Goal: Check status: Check status

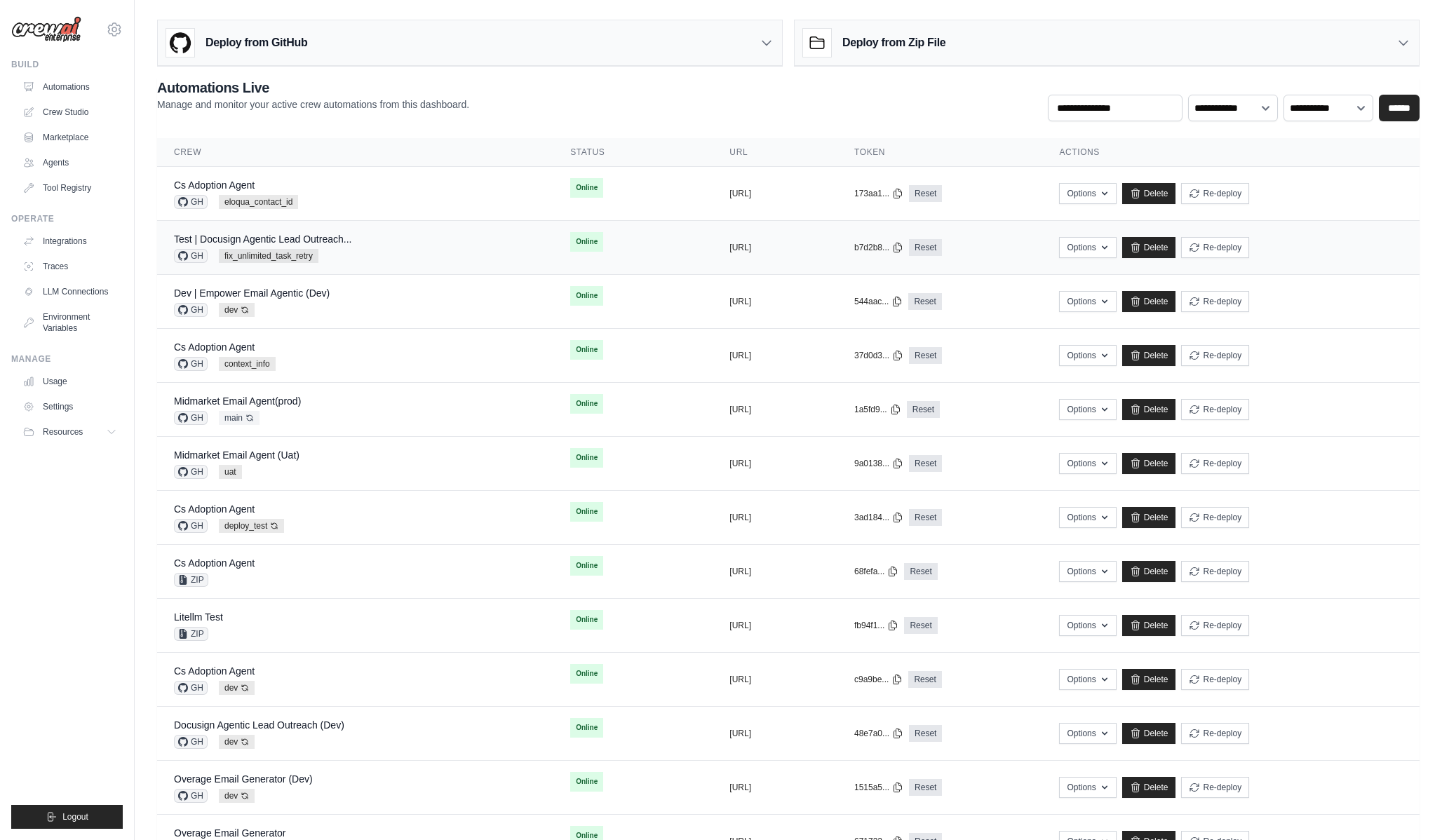
click at [317, 247] on div "Test | Docusign Agentic Lead Outreach... GH fix_unlimited_task_retry" at bounding box center [262, 247] width 177 height 31
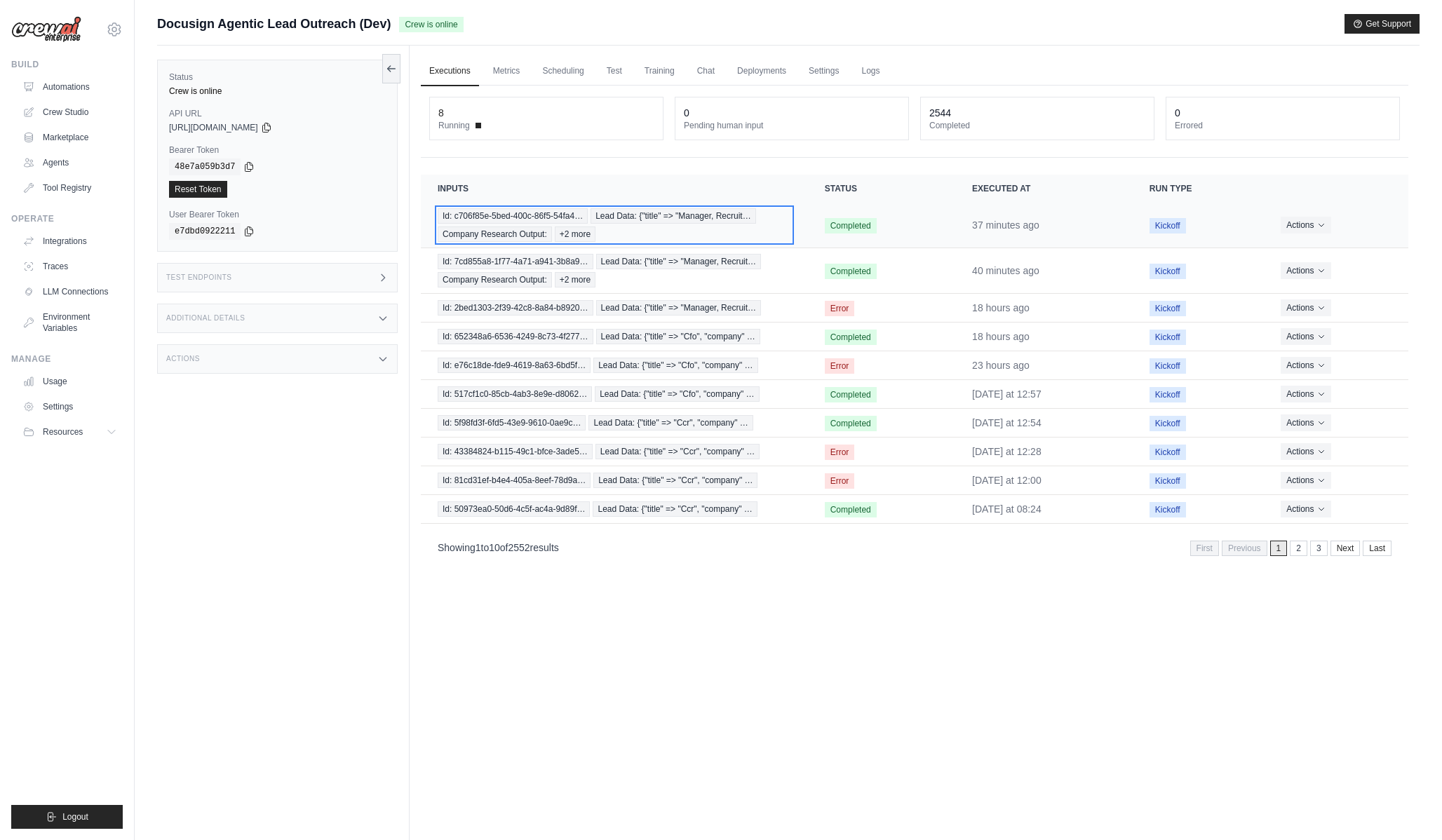
click at [618, 225] on div "Id: c706f85e-5bed-400c-86f5-54fa4… Lead Data: {"title" => "Manager, Recruit… Co…" at bounding box center [614, 225] width 353 height 34
click at [627, 324] on td "Id: 652348a6-6536-4249-8c73-4f277… Lead Data: {"title" => "Cfo", "company" …" at bounding box center [614, 337] width 387 height 29
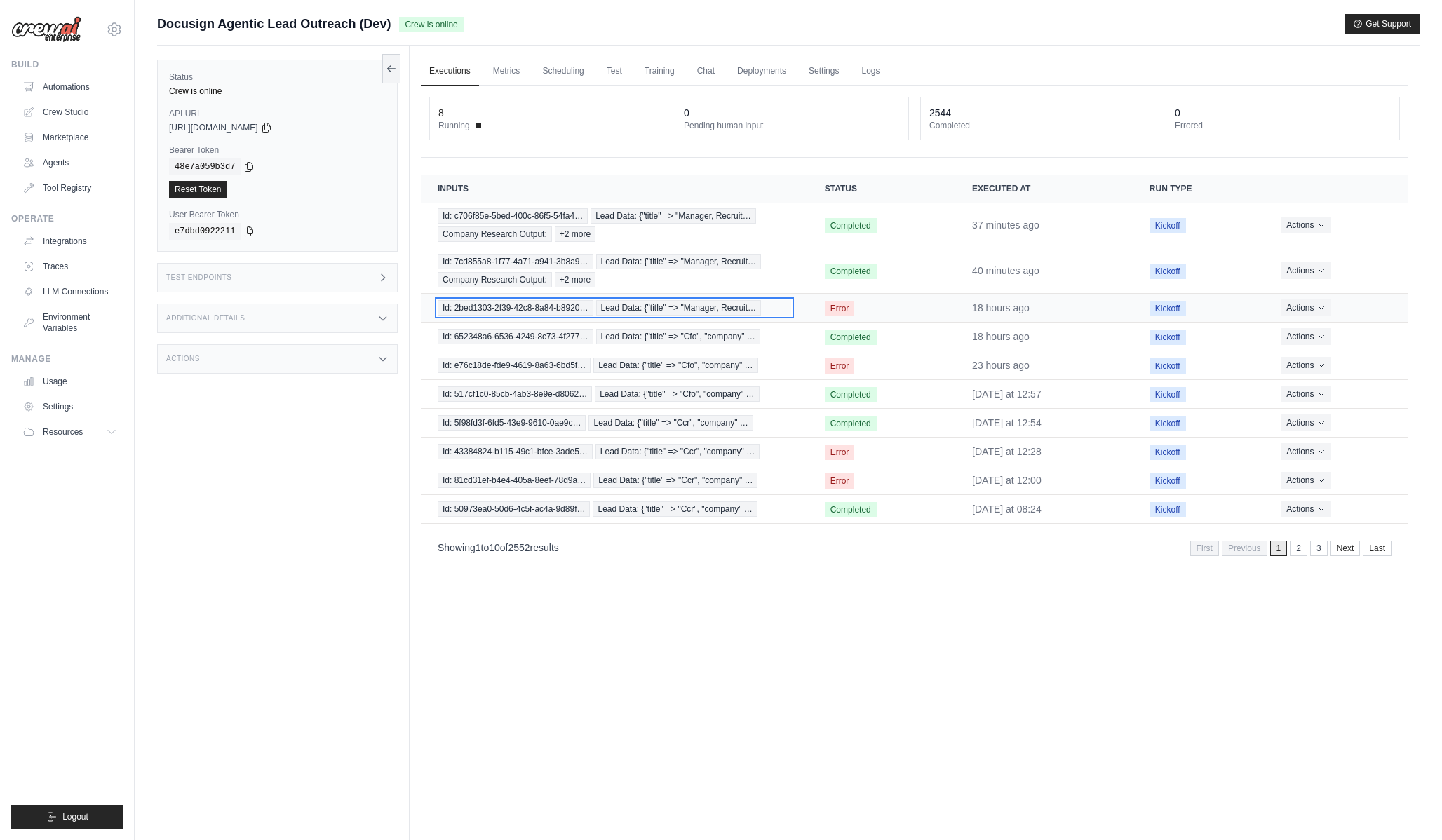
click at [623, 314] on span "Lead Data: {"title" => "Manager, Recruit…" at bounding box center [679, 308] width 166 height 16
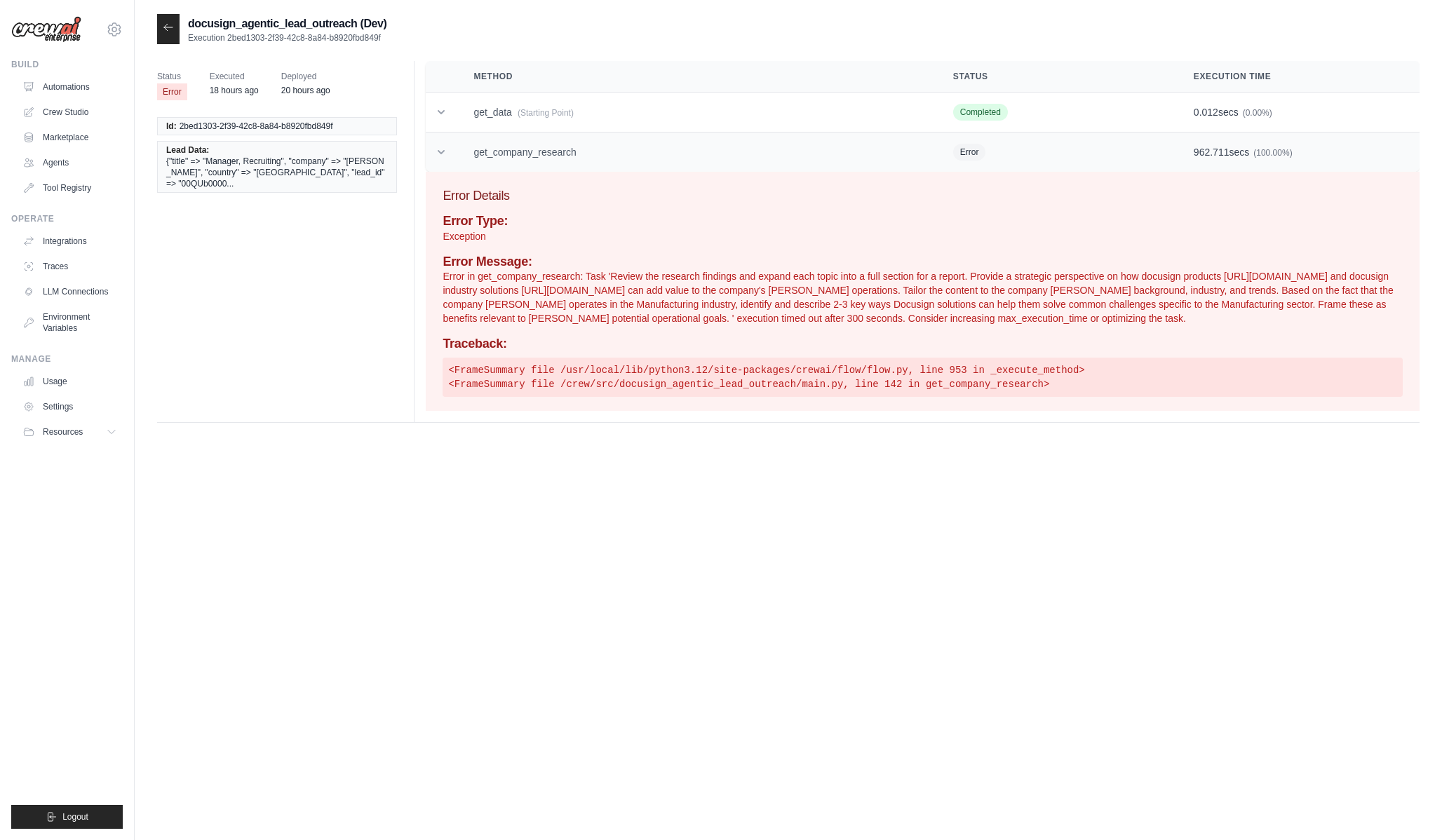
click at [526, 159] on td "get_company_research" at bounding box center [696, 152] width 479 height 40
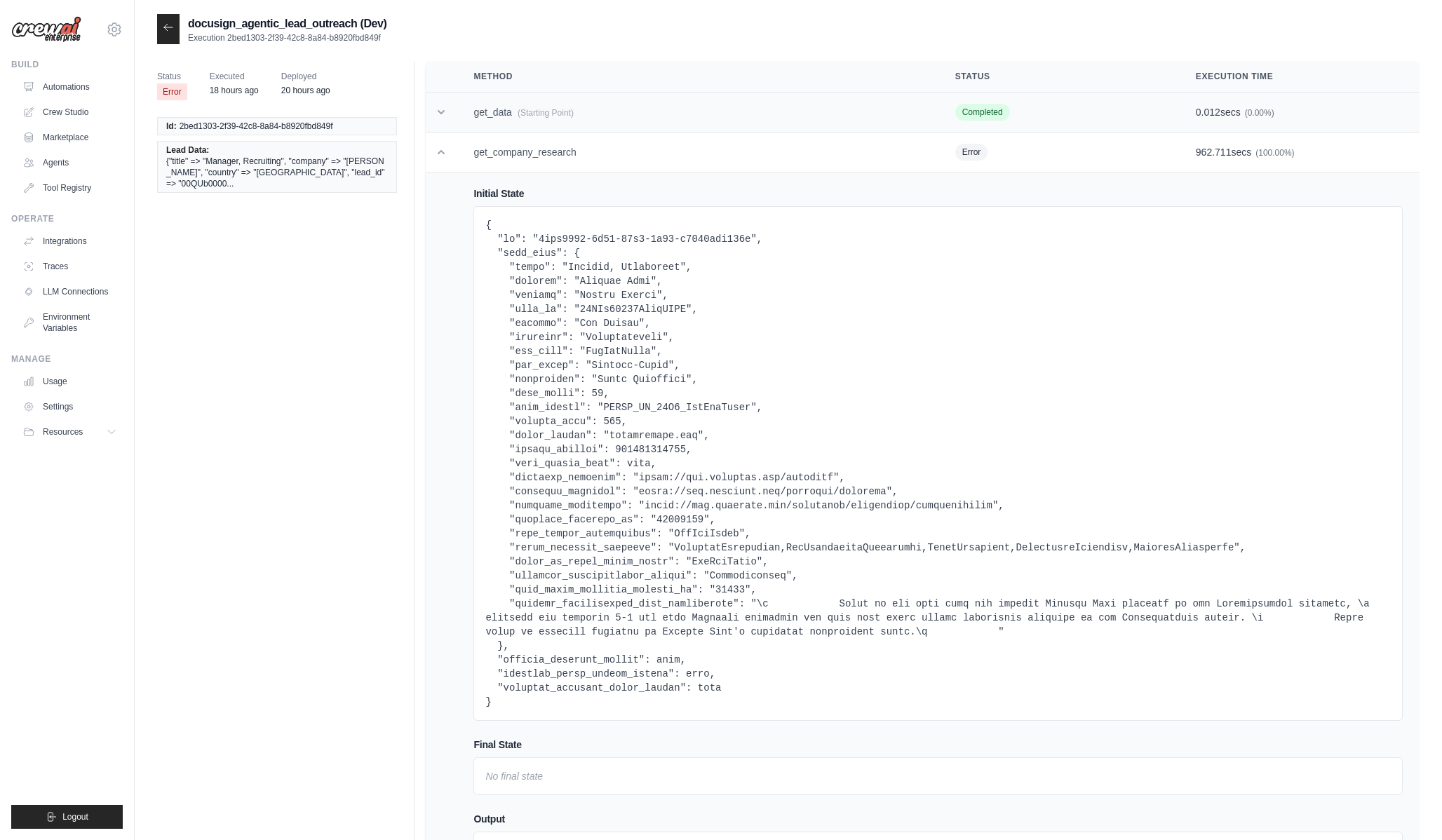
click at [538, 108] on span "(Starting Point)" at bounding box center [546, 113] width 56 height 10
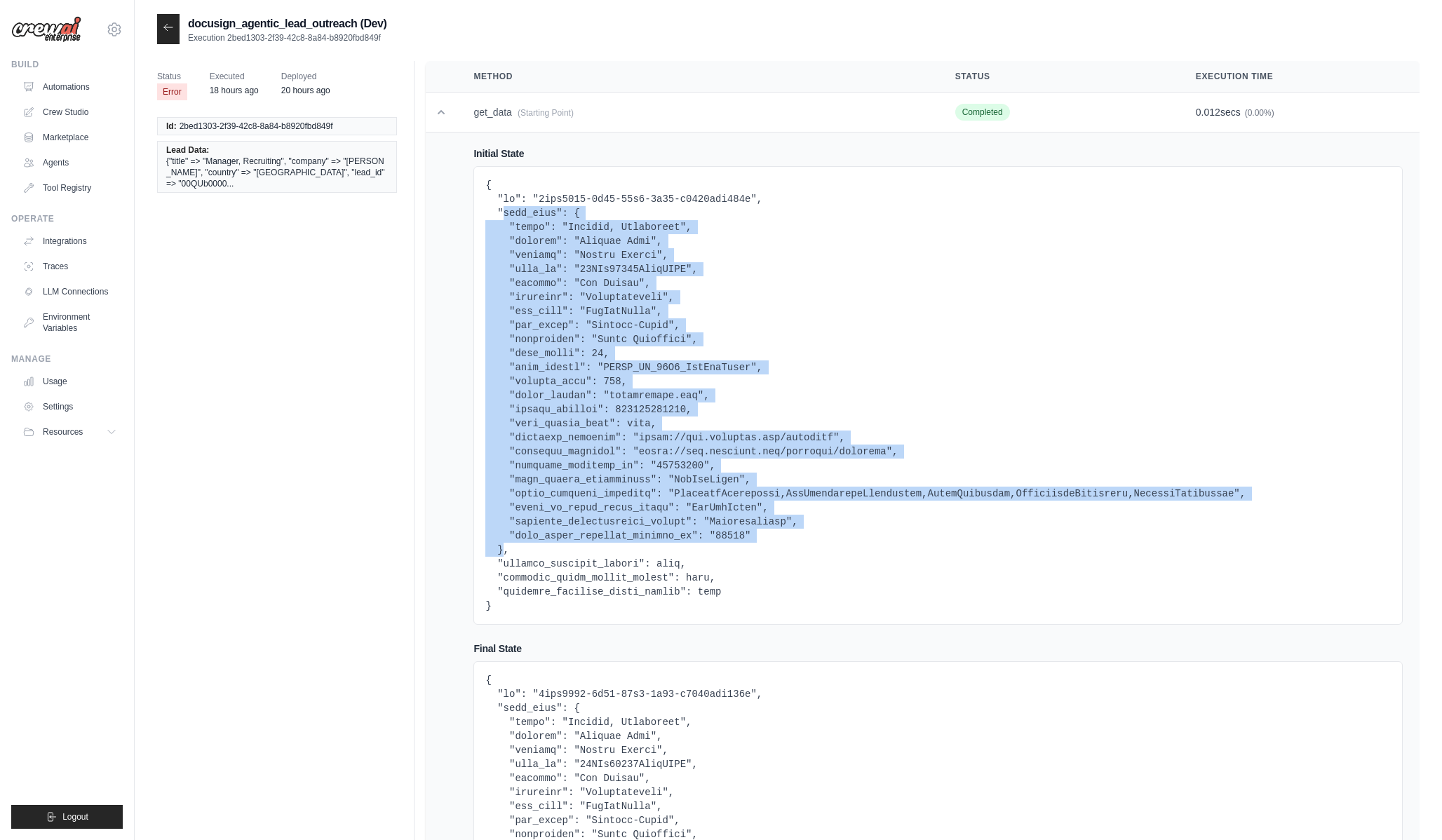
drag, startPoint x: 503, startPoint y: 551, endPoint x: 500, endPoint y: 216, distance: 335.0
click at [500, 216] on pre at bounding box center [938, 395] width 906 height 434
copy pre "lead_data": { "title": "Manager, Recruiting", "company": "Raymond West", "count…"
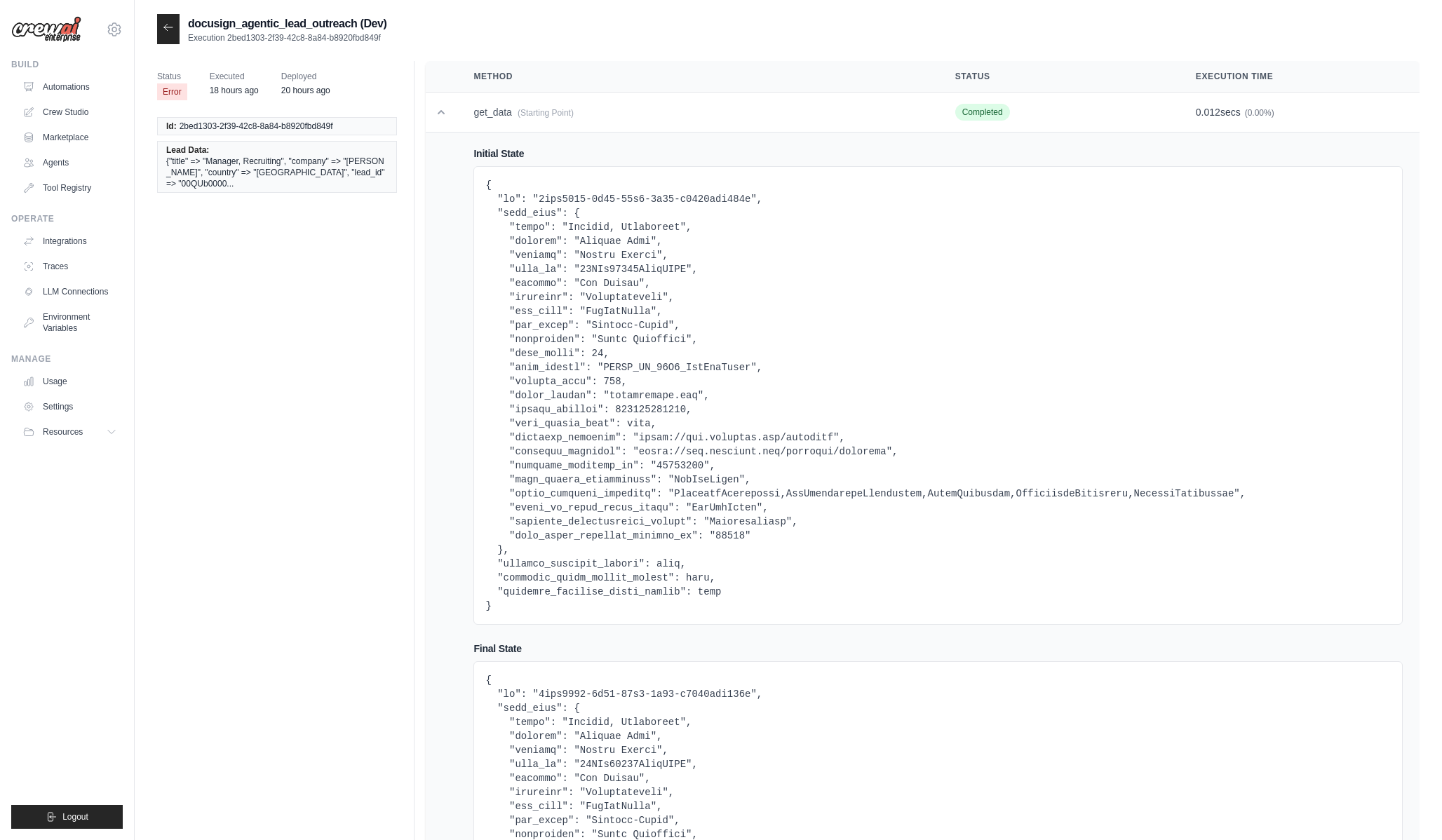
click at [532, 517] on pre at bounding box center [938, 395] width 906 height 434
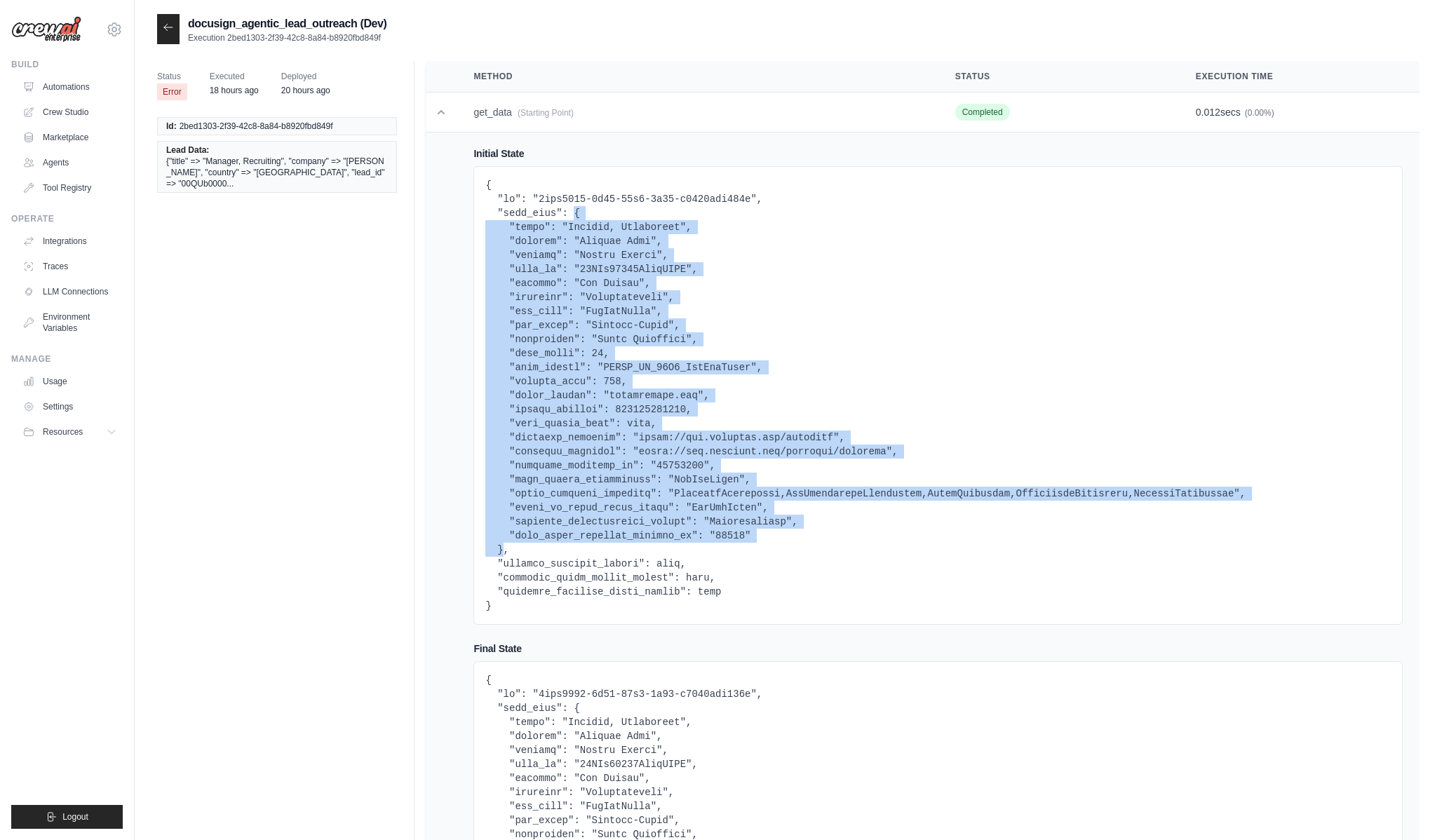
drag, startPoint x: 503, startPoint y: 551, endPoint x: 577, endPoint y: 211, distance: 348.0
click at [577, 211] on pre at bounding box center [938, 395] width 906 height 434
copy pre "{ "title": "Manager, Recruiting", "company": "Raymond West", "country": "United…"
click at [592, 366] on pre at bounding box center [938, 395] width 906 height 434
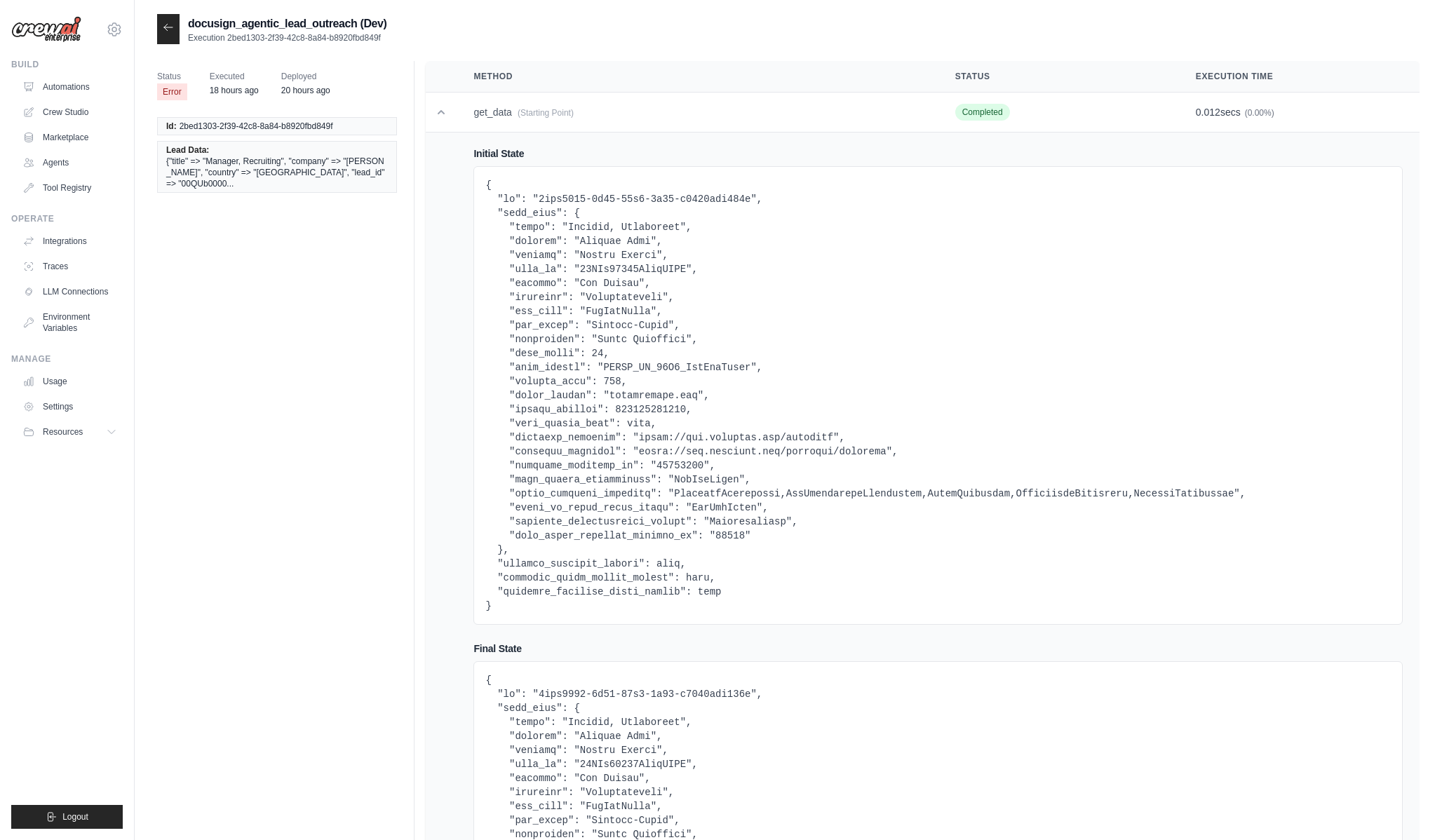
click at [172, 24] on icon at bounding box center [169, 27] width 12 height 12
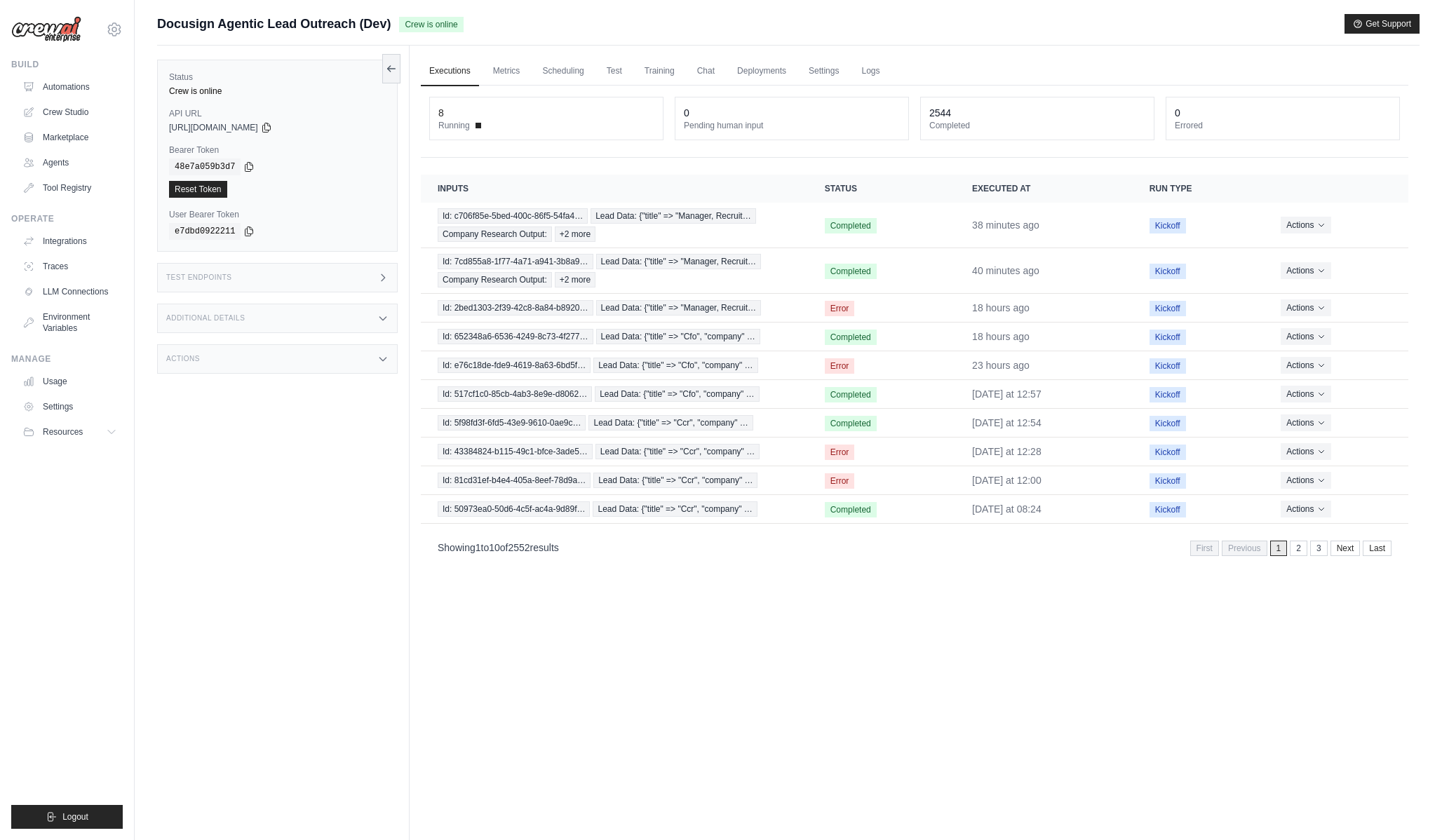
click at [226, 278] on h3 "Test Endpoints" at bounding box center [199, 278] width 66 height 8
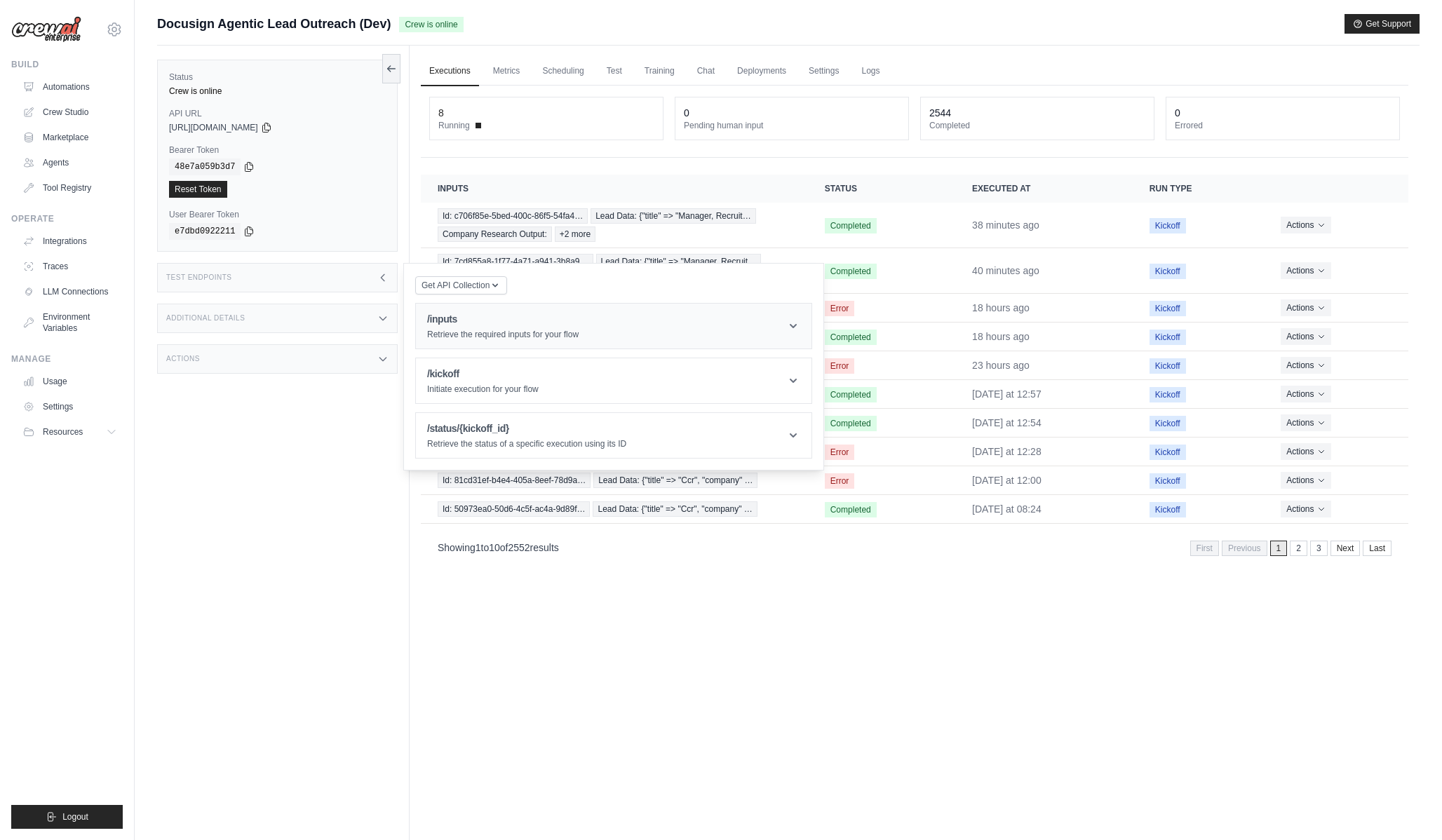
click at [447, 329] on div "/inputs Retrieve the required inputs for your flow" at bounding box center [502, 326] width 151 height 28
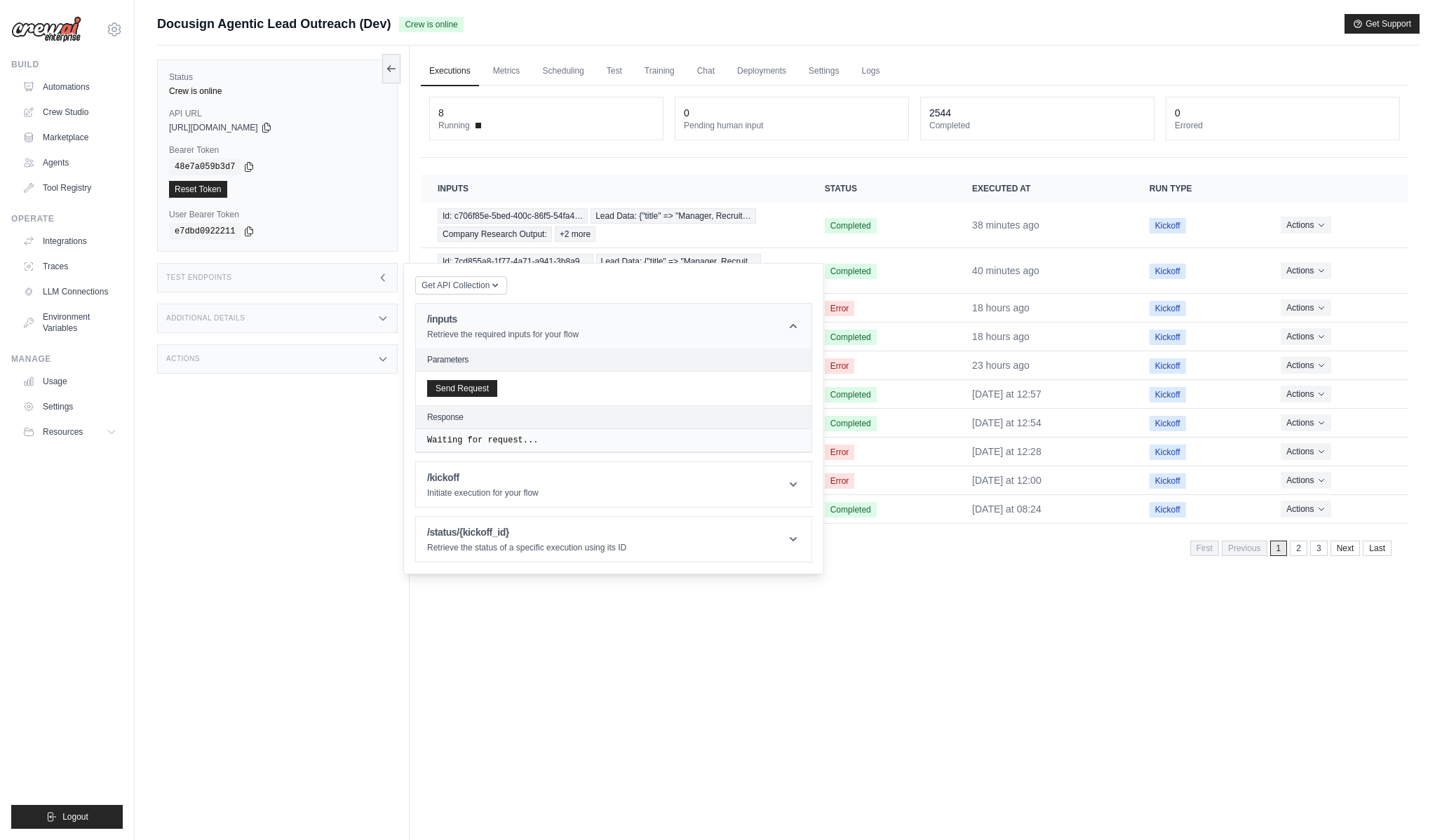
click at [453, 314] on h1 "/inputs" at bounding box center [502, 319] width 151 height 14
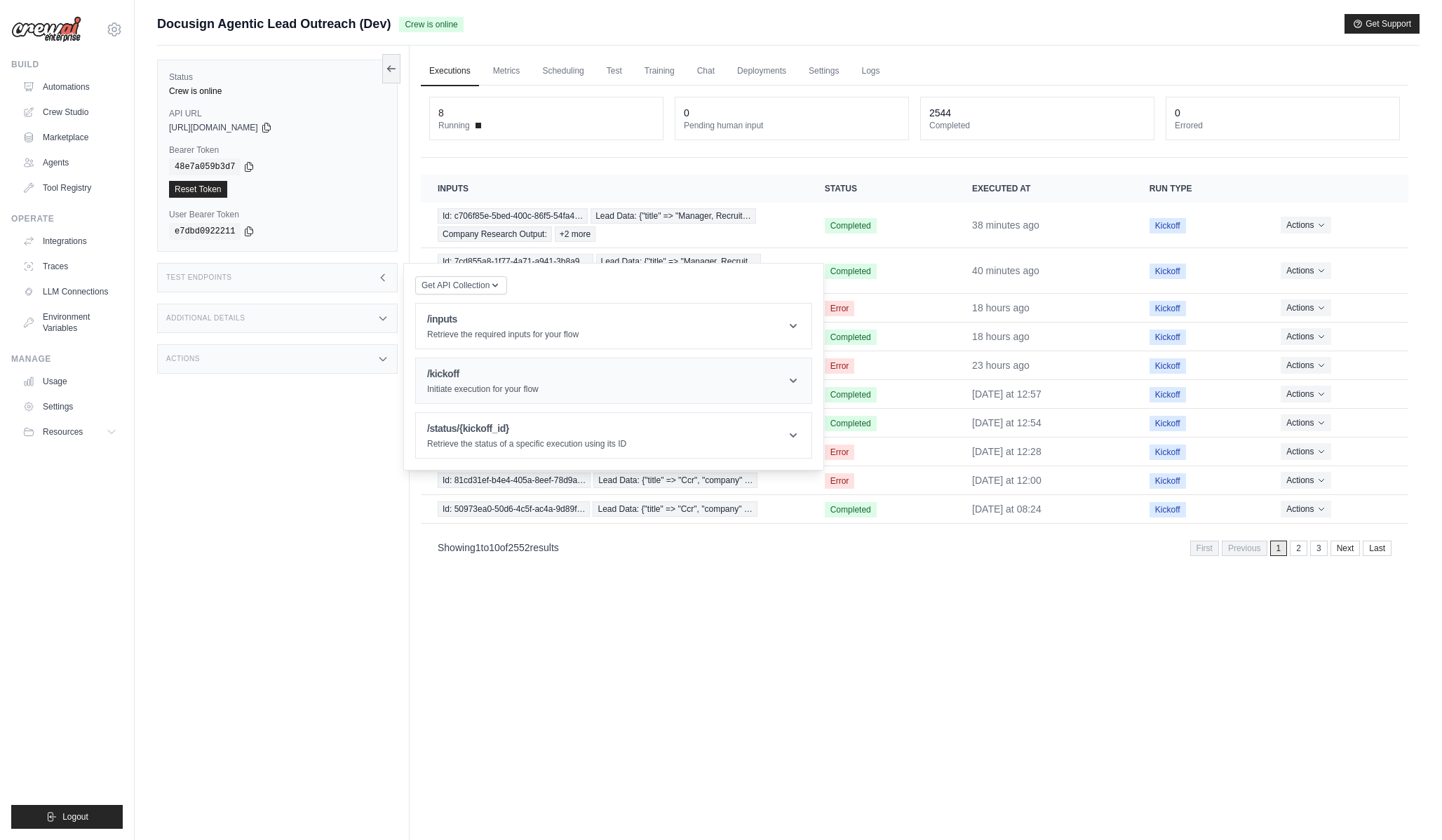
click at [453, 381] on h1 "/kickoff" at bounding box center [483, 373] width 112 height 14
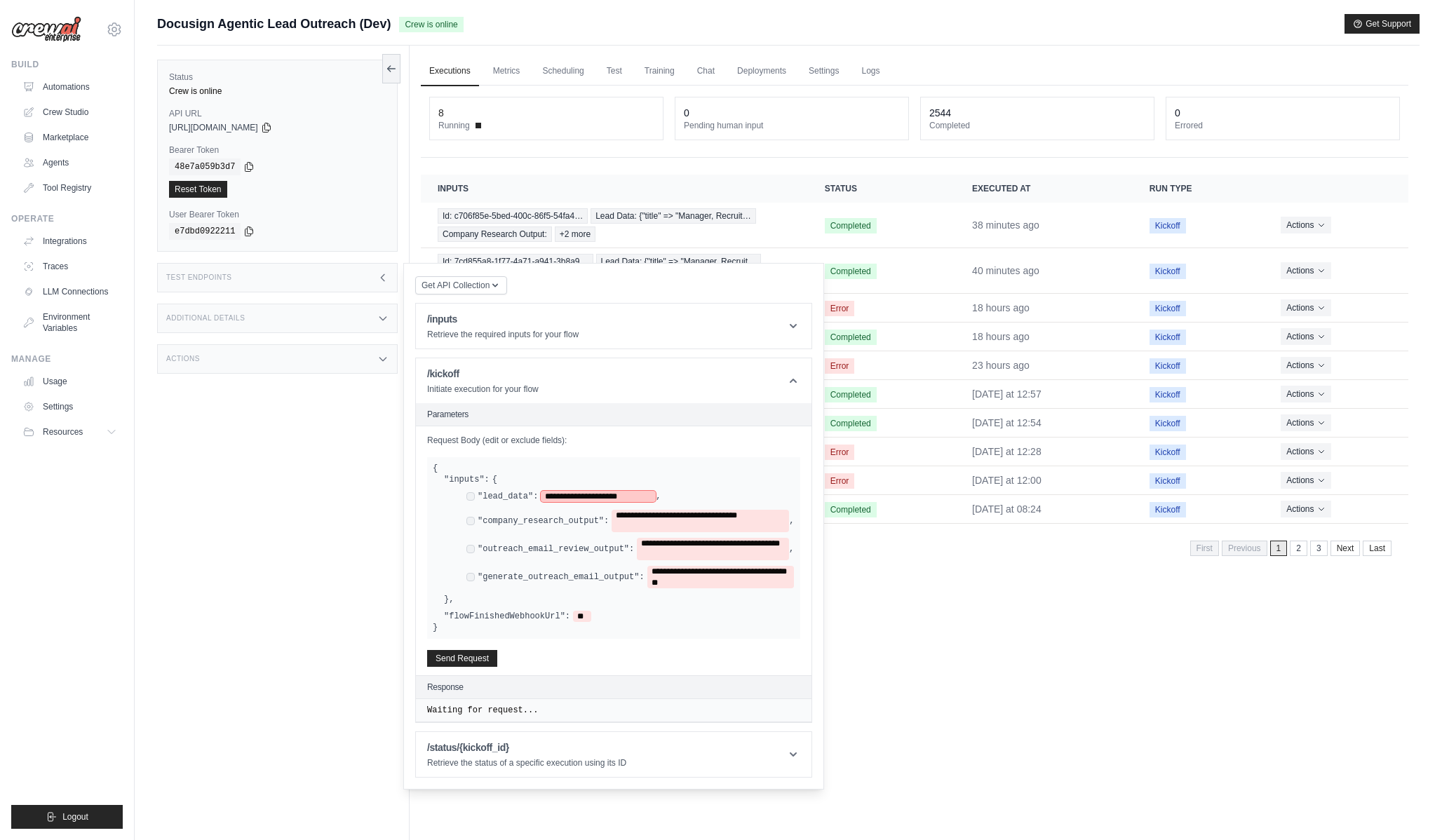
click at [618, 493] on span "**********" at bounding box center [598, 497] width 115 height 12
paste span
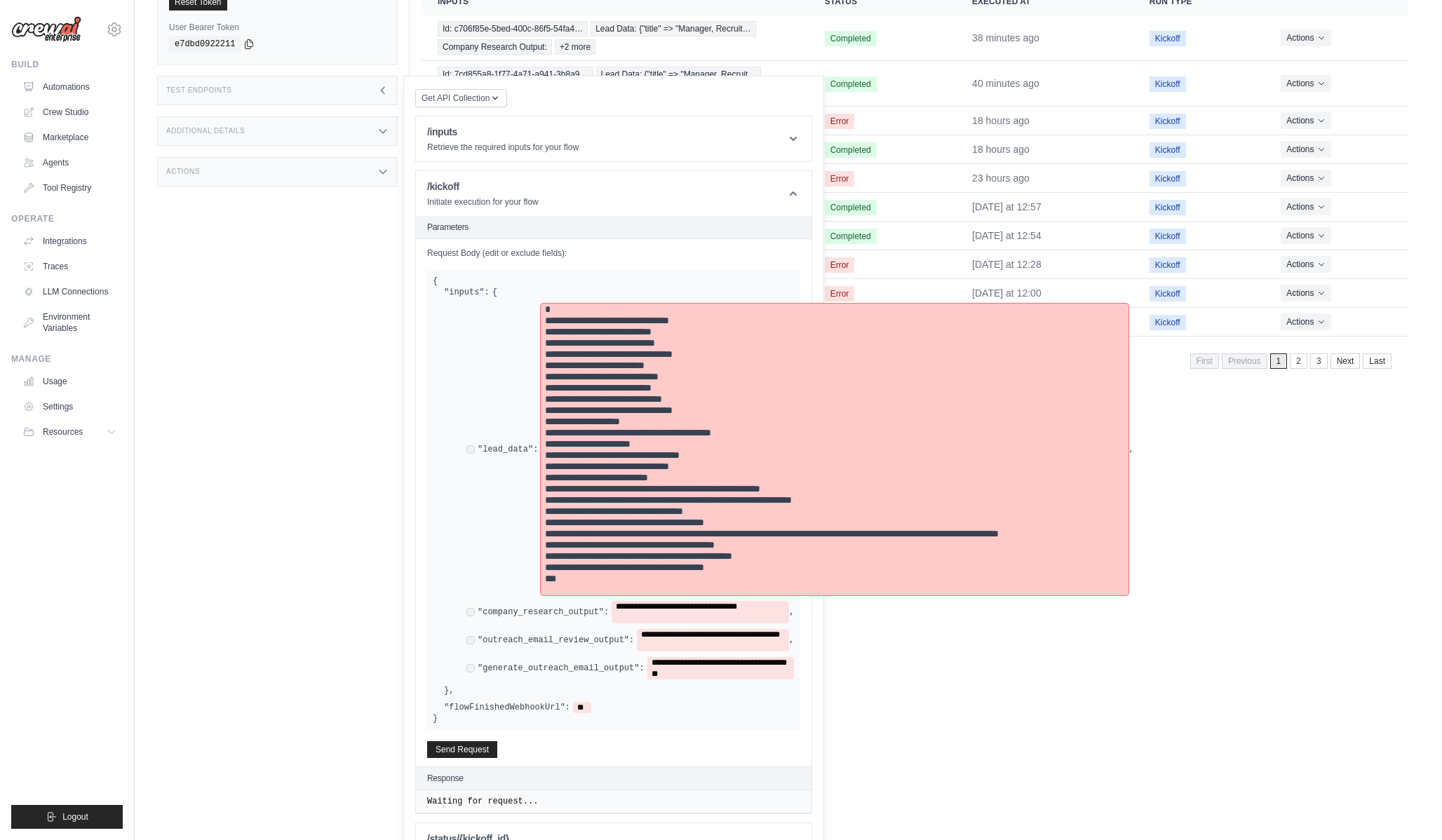
scroll to position [205, 0]
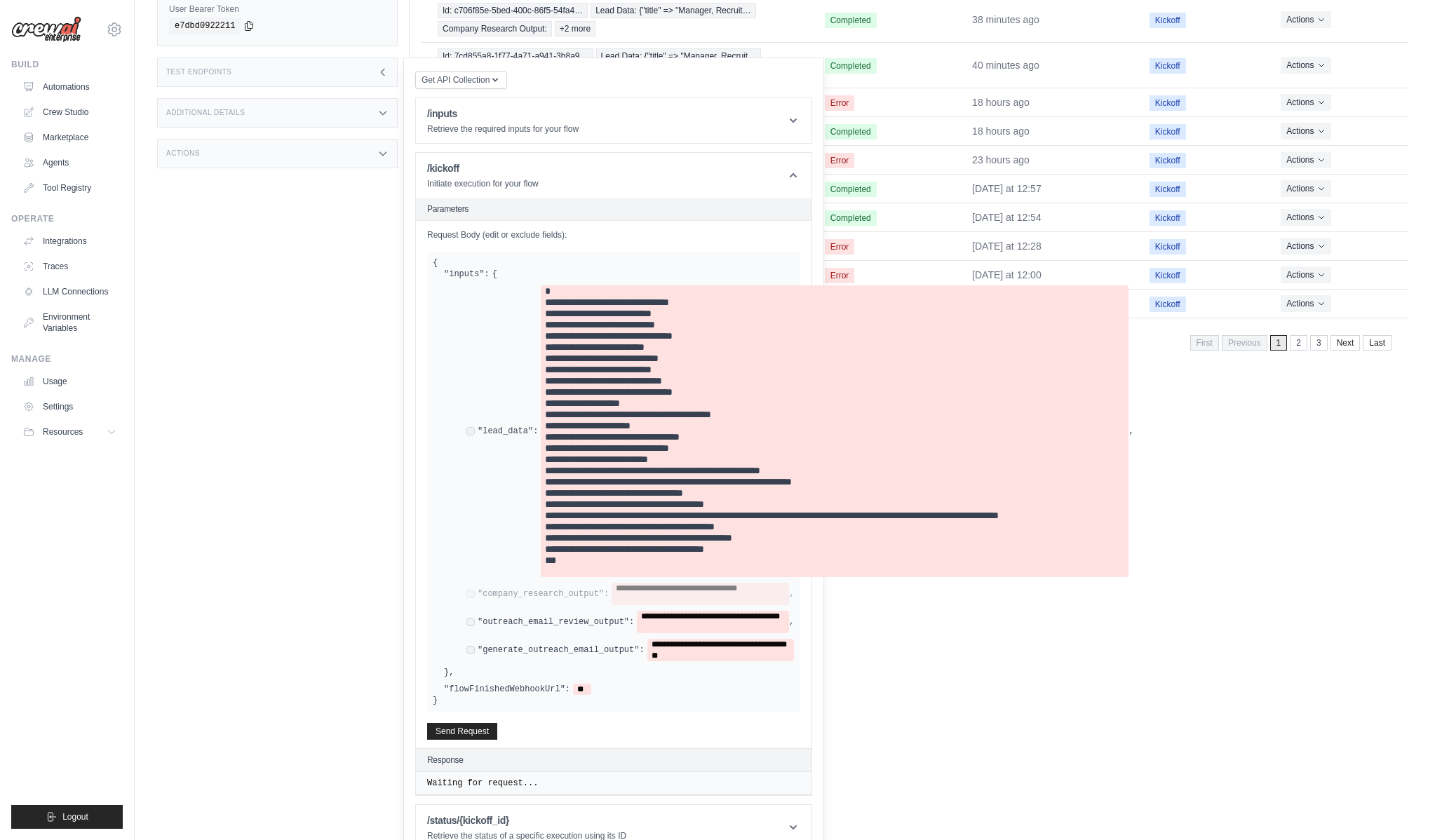
click at [471, 626] on div "**********" at bounding box center [631, 622] width 328 height 22
click at [456, 730] on button "Send Request" at bounding box center [462, 731] width 70 height 17
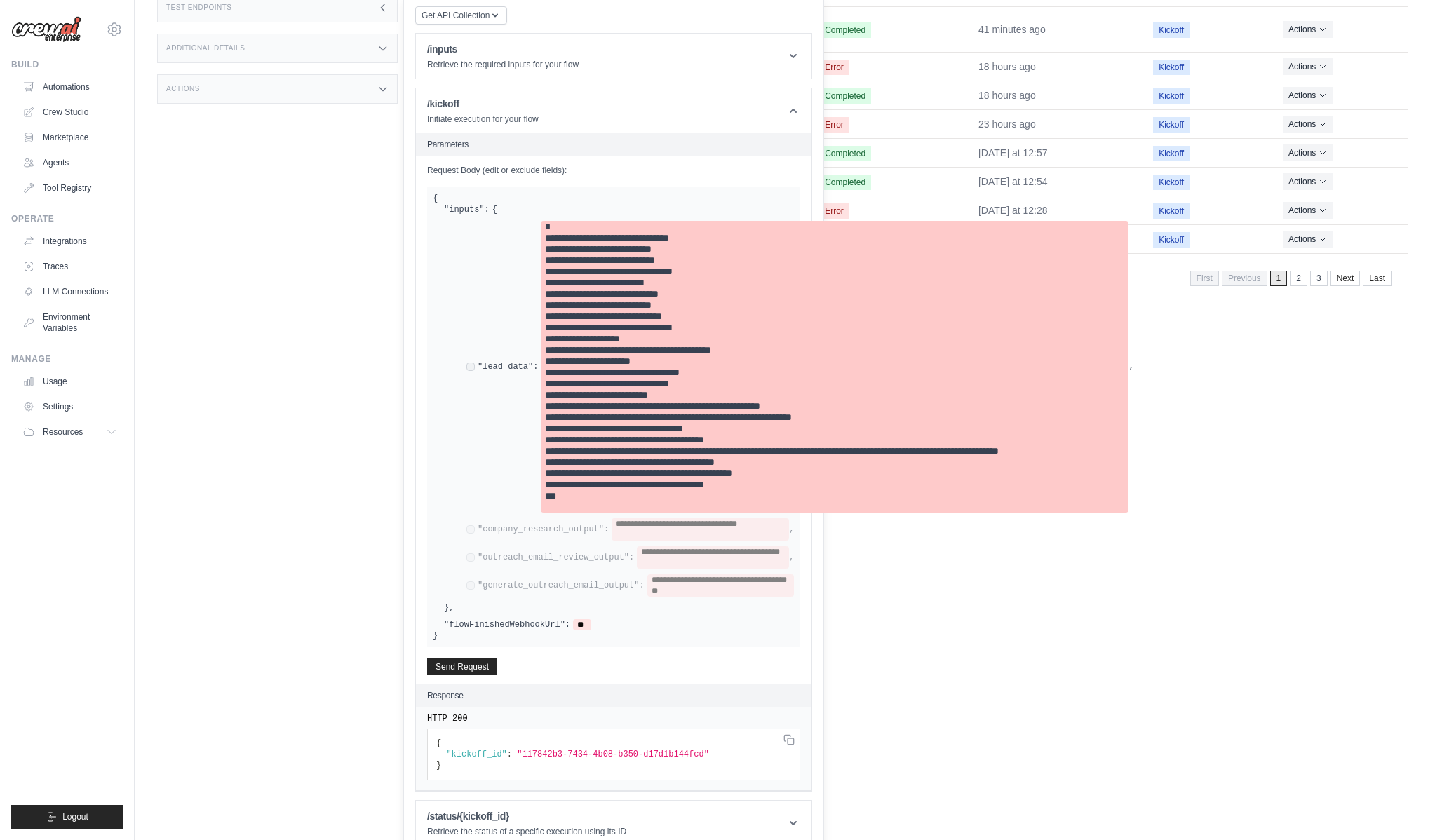
scroll to position [288, 0]
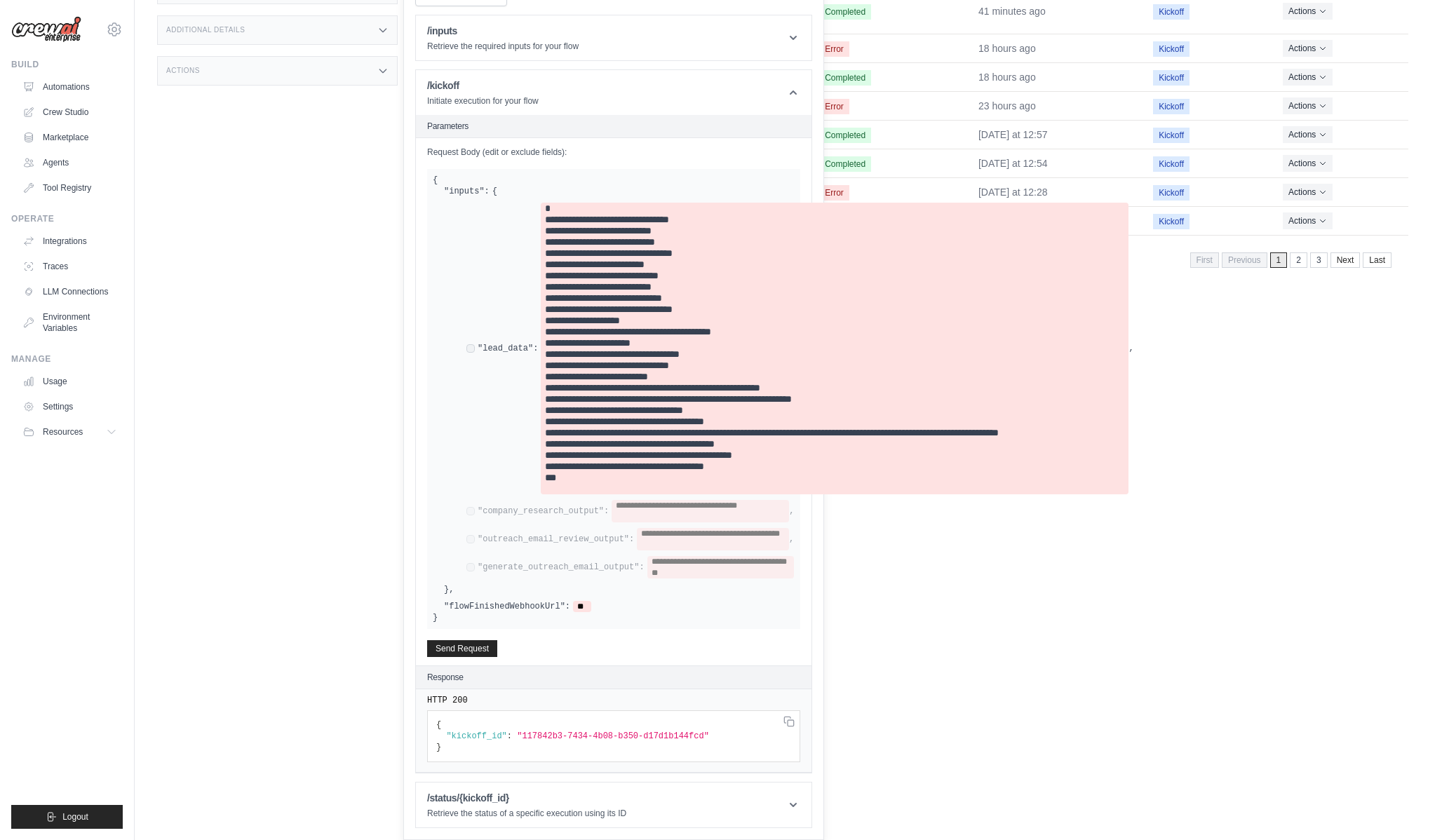
click at [945, 591] on div "Executions Metrics Scheduling Test Training Chat Deployments Settings Logs 8 Ru…" at bounding box center [915, 177] width 1010 height 840
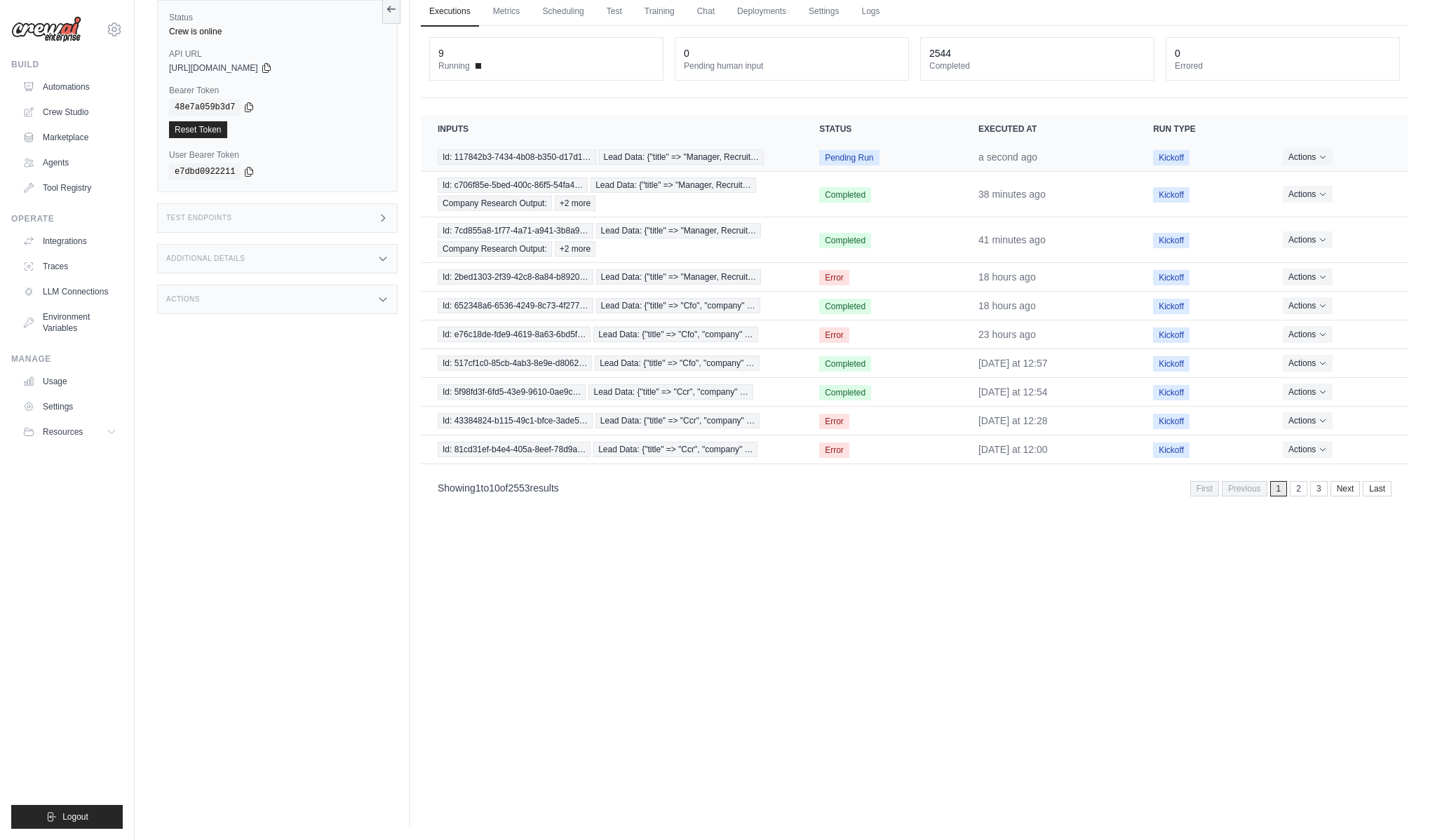
click at [757, 166] on td "Id: 117842b3-7434-4b08-b350-d17d1… Lead Data: {"title" => "Manager, Recruit…" at bounding box center [611, 157] width 382 height 29
click at [653, 287] on td "Id: 2bed1303-2f39-42c8-8a84-b8920… Lead Data: {"title" => "Manager, Recruit…" at bounding box center [611, 277] width 382 height 29
click at [653, 285] on td "Id: 2bed1303-2f39-42c8-8a84-b8920… Lead Data: {"title" => "Manager, Recruit…" at bounding box center [611, 277] width 382 height 29
click at [652, 283] on span "Lead Data: {"title" => "Manager, Recruit…" at bounding box center [679, 276] width 166 height 16
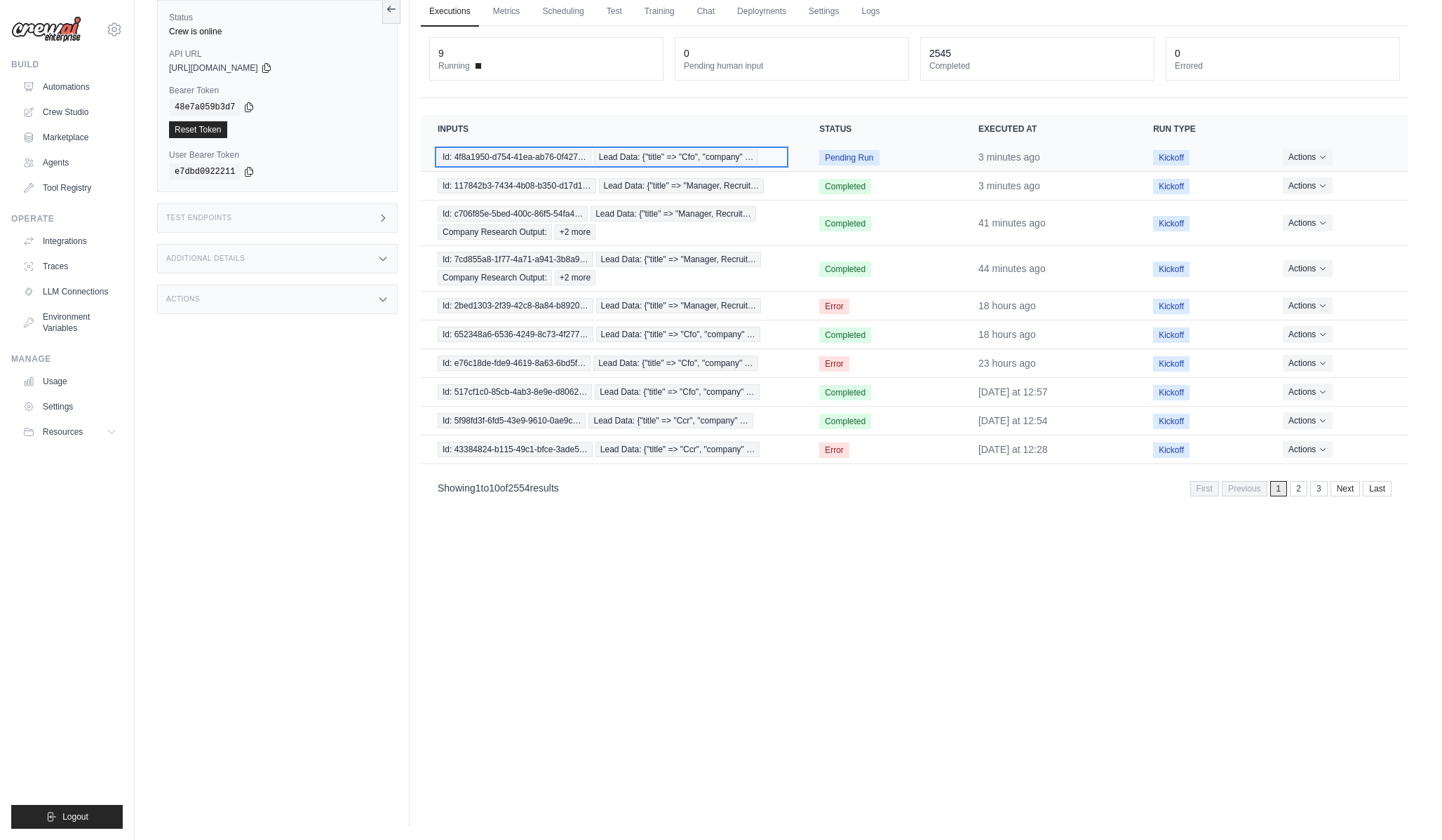
click at [574, 152] on span "Id: 4f8a1950-d754-41ea-ab76-0f427…" at bounding box center [515, 157] width 154 height 16
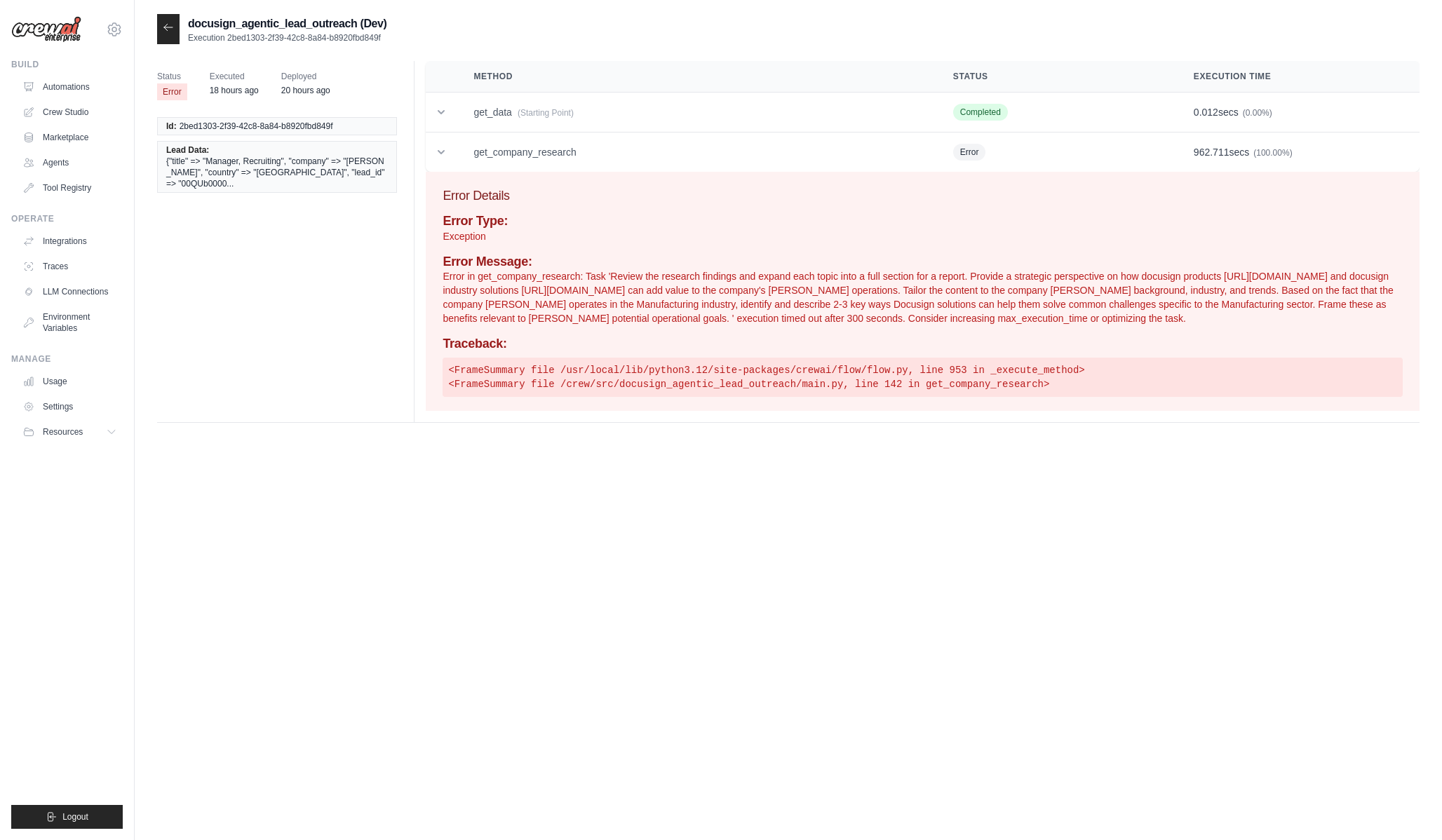
click at [733, 338] on h4 "Traceback:" at bounding box center [923, 344] width 960 height 16
click at [733, 325] on div "Error Type: Exception Error Message: Error in get_company_research: Task 'Revie…" at bounding box center [923, 305] width 960 height 183
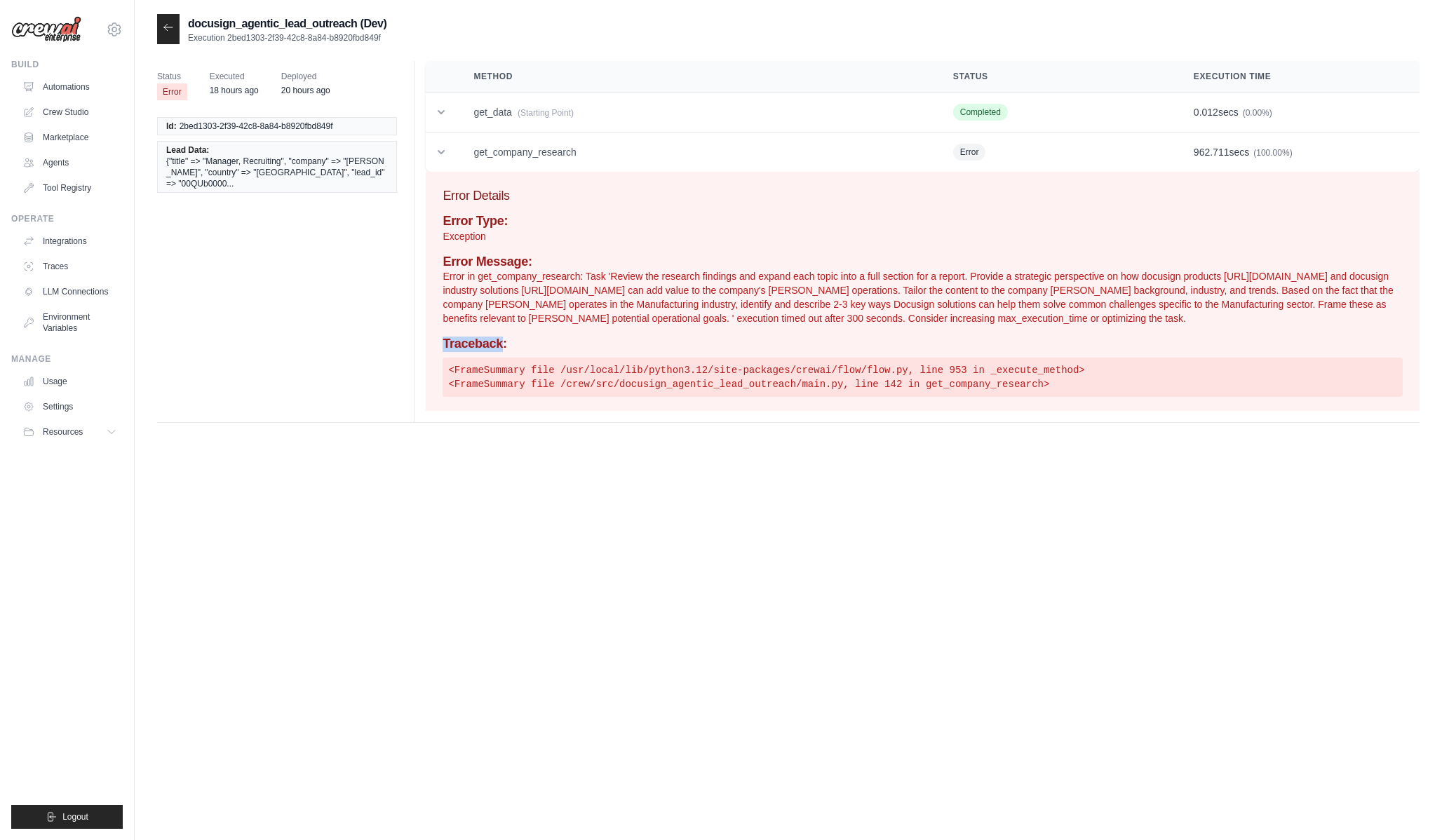
click at [733, 325] on div "Error Type: Exception Error Message: Error in get_company_research: Task 'Revie…" at bounding box center [923, 305] width 960 height 183
click at [738, 319] on p "Error in get_company_research: Task 'Review the research findings and expand ea…" at bounding box center [923, 297] width 960 height 56
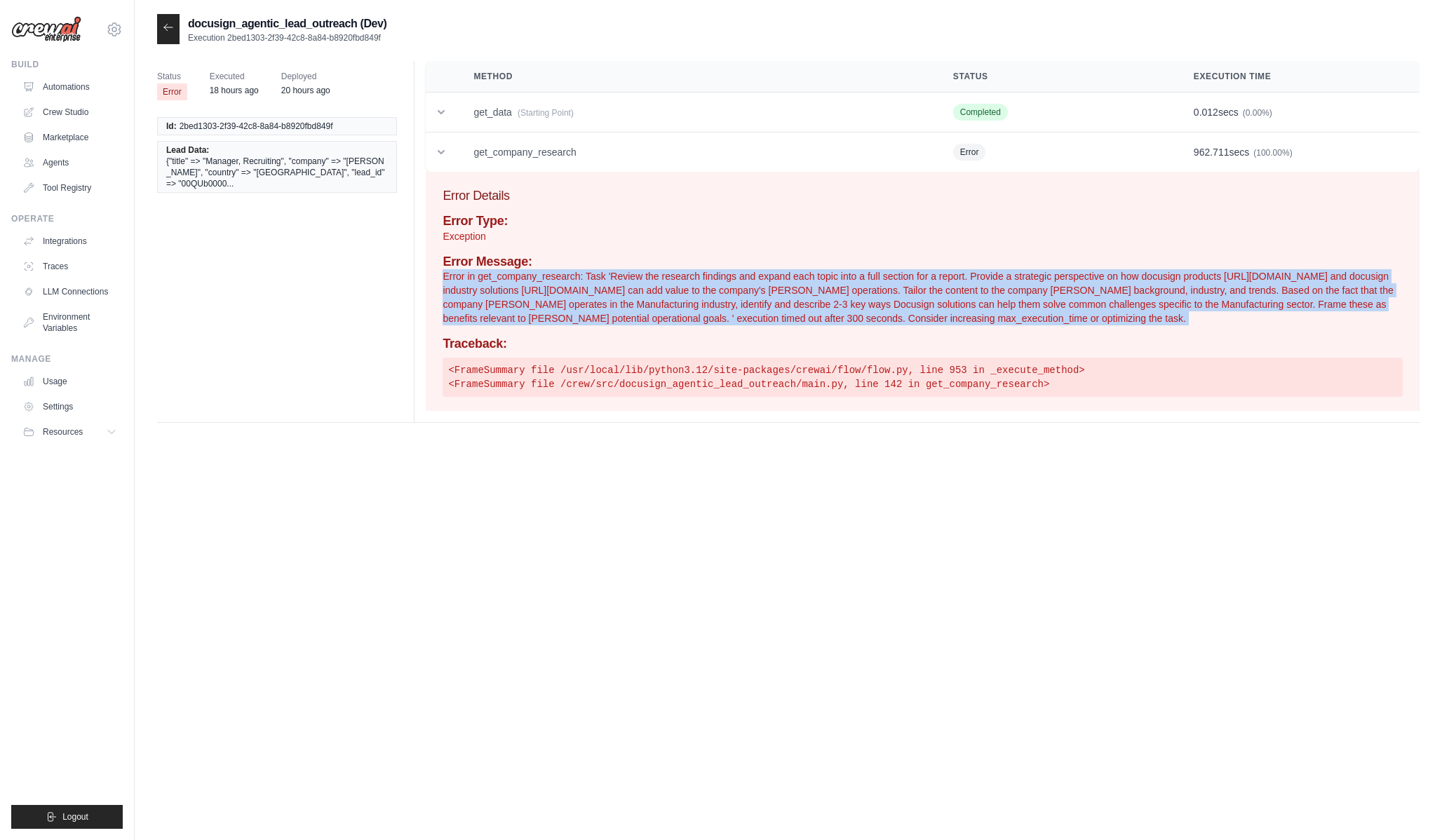
click at [780, 366] on pre "<FrameSummary file /usr/local/lib/python3.12/site-packages/crewai/flow/flow.py,…" at bounding box center [923, 377] width 960 height 39
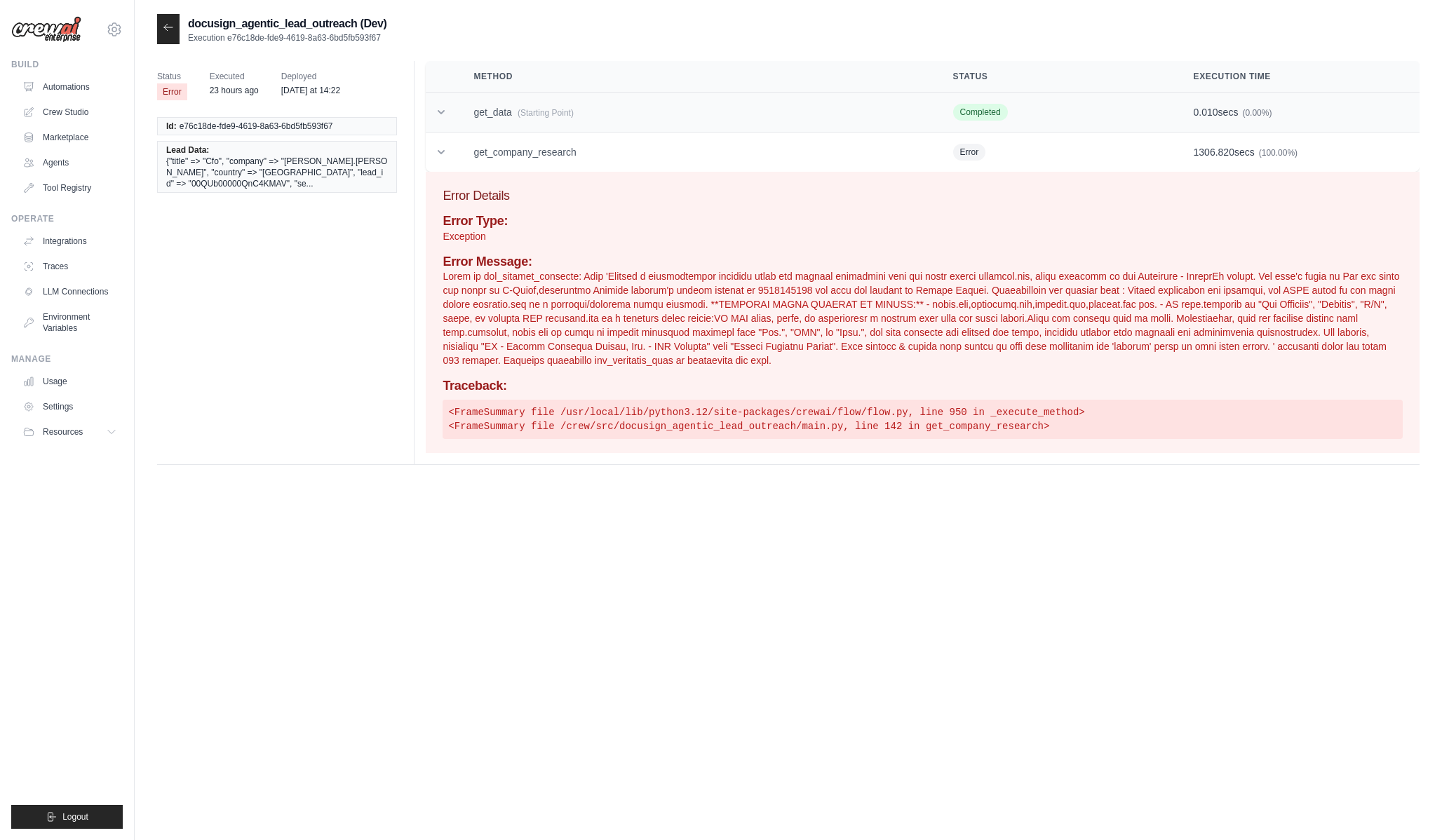
click at [489, 122] on td "get_data (Starting Point)" at bounding box center [696, 113] width 479 height 40
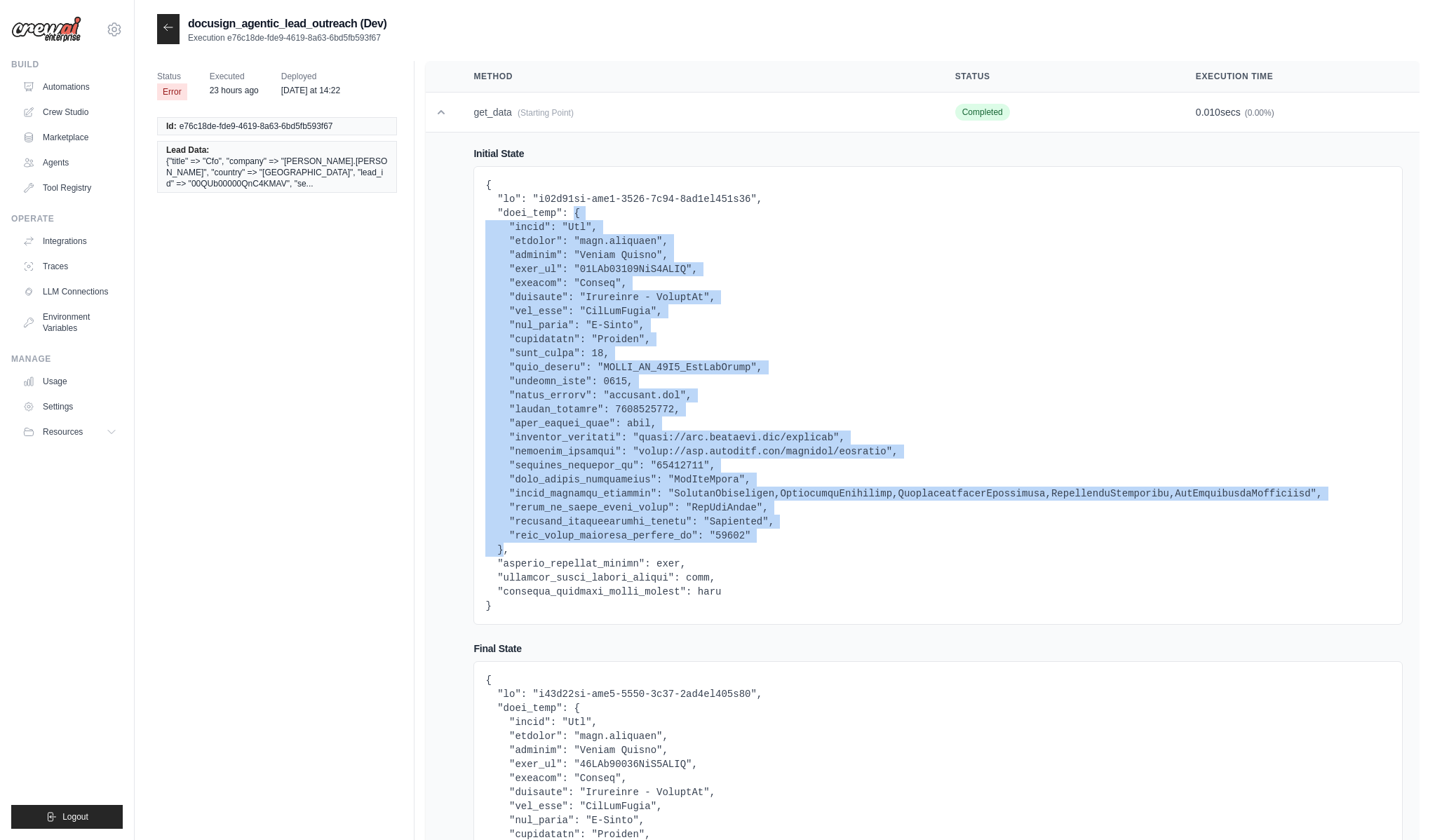
drag, startPoint x: 575, startPoint y: 214, endPoint x: 505, endPoint y: 554, distance: 347.1
click at [505, 554] on pre at bounding box center [938, 395] width 906 height 434
copy pre "{ "title": "Cfo", "company": "jeff.donofrio", "country": "United States", "lead…"
click at [165, 29] on icon at bounding box center [169, 27] width 12 height 12
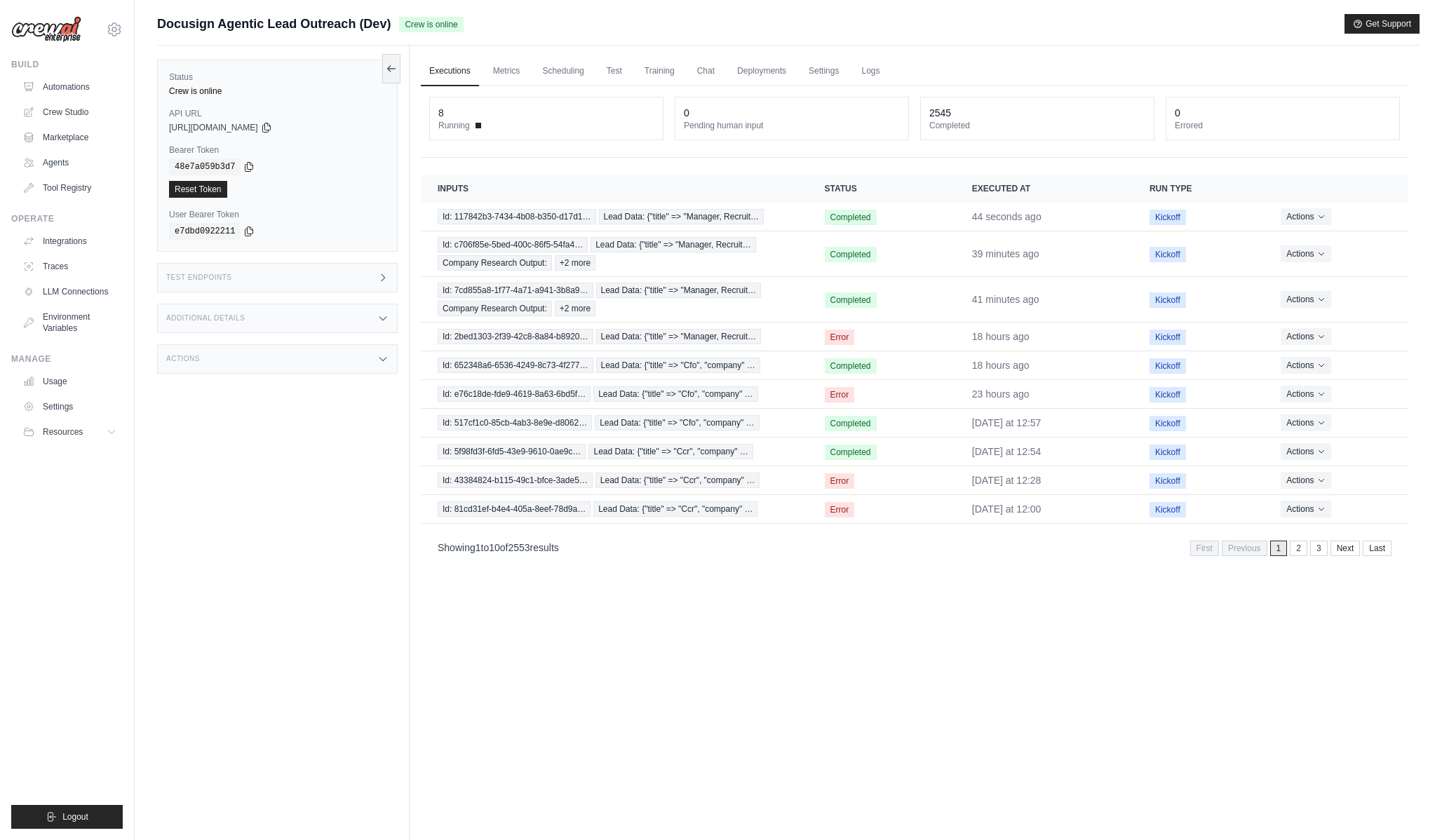
click at [243, 329] on div "Additional Details" at bounding box center [277, 319] width 241 height 30
click at [234, 304] on div "Additional Details" at bounding box center [277, 319] width 241 height 30
click at [234, 290] on div "Test Endpoints" at bounding box center [277, 278] width 241 height 30
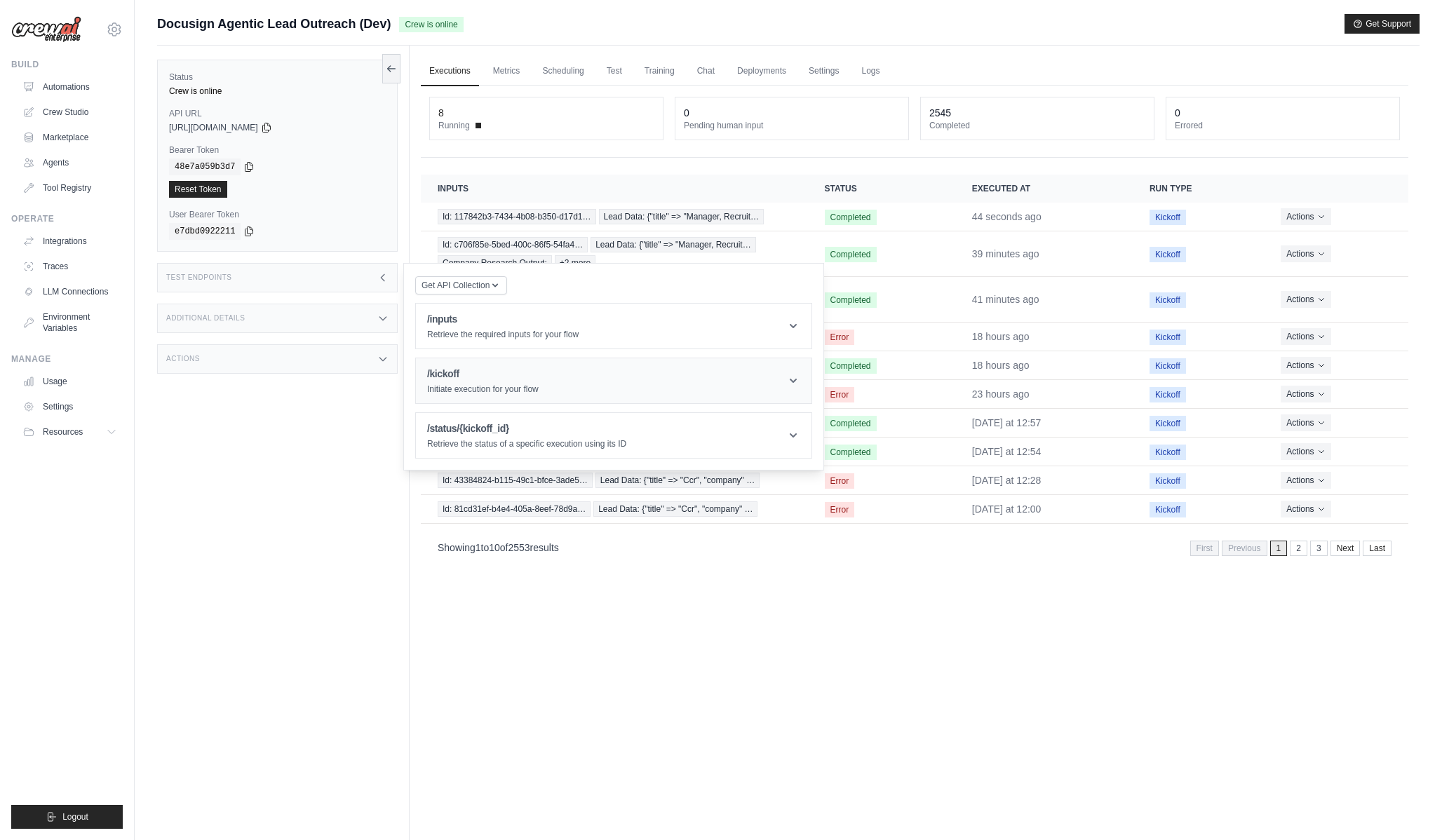
click at [473, 391] on p "Initiate execution for your flow" at bounding box center [483, 390] width 112 height 12
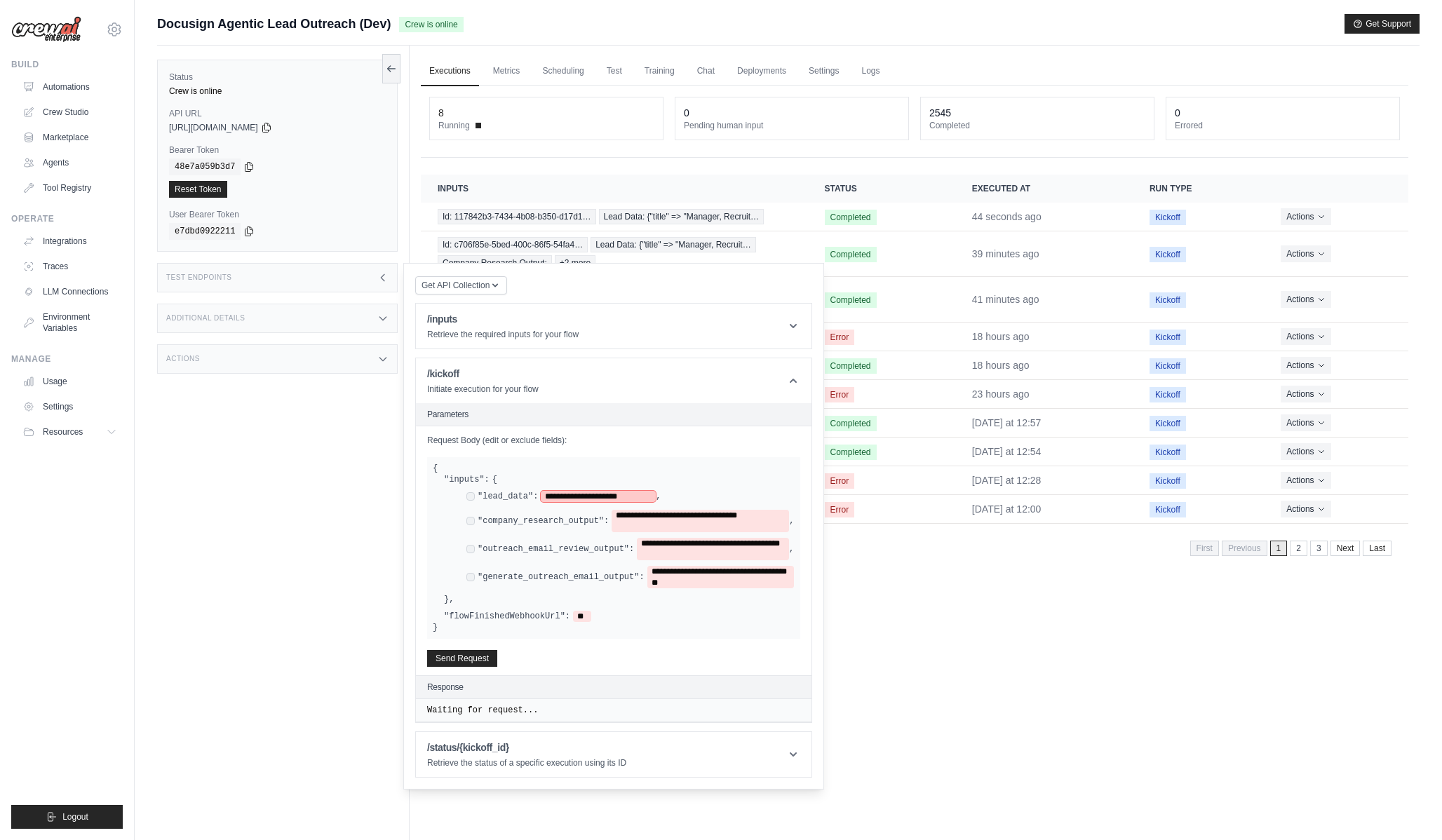
click at [635, 494] on span "**********" at bounding box center [598, 497] width 115 height 12
paste span
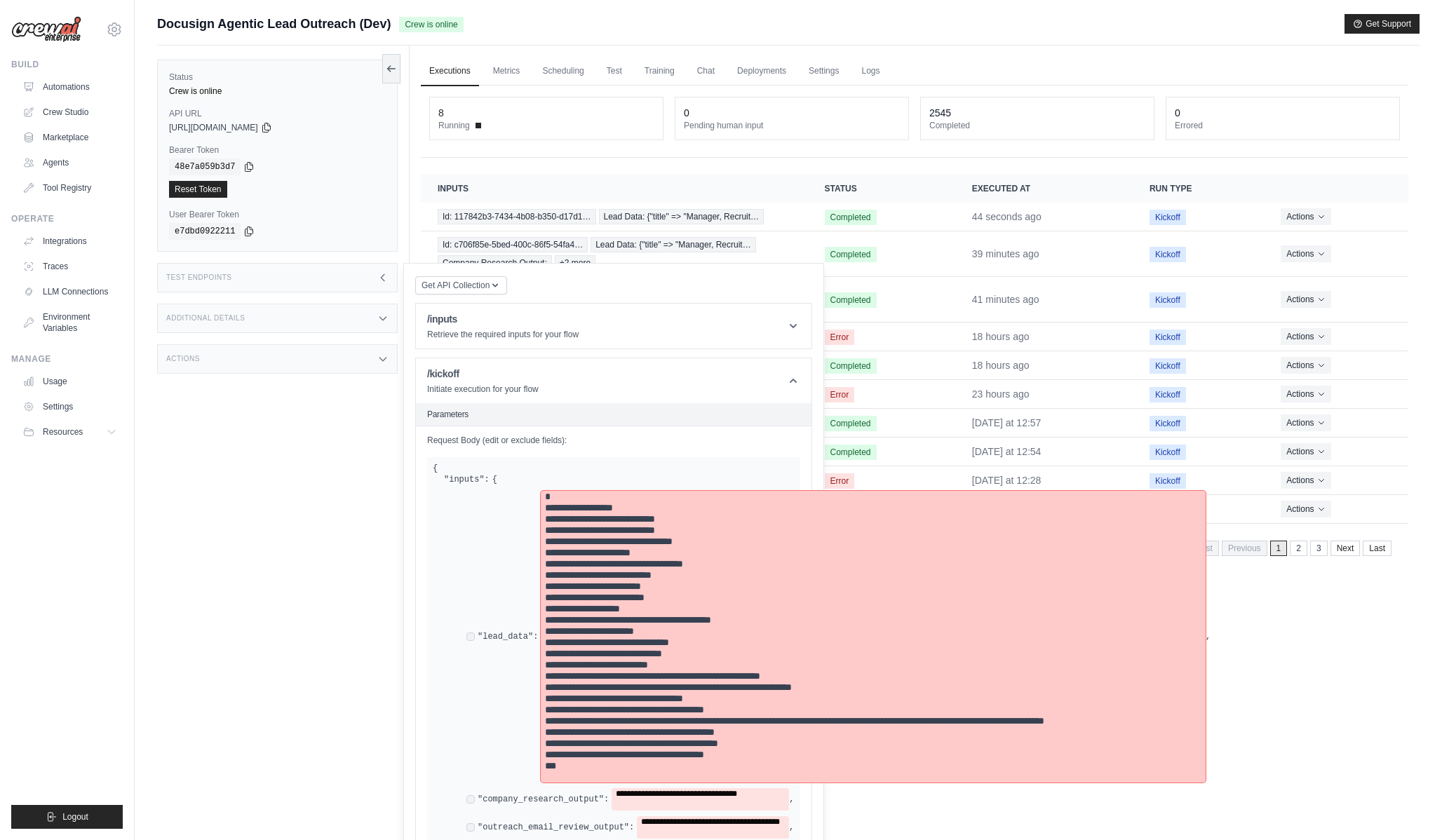
scroll to position [159, 0]
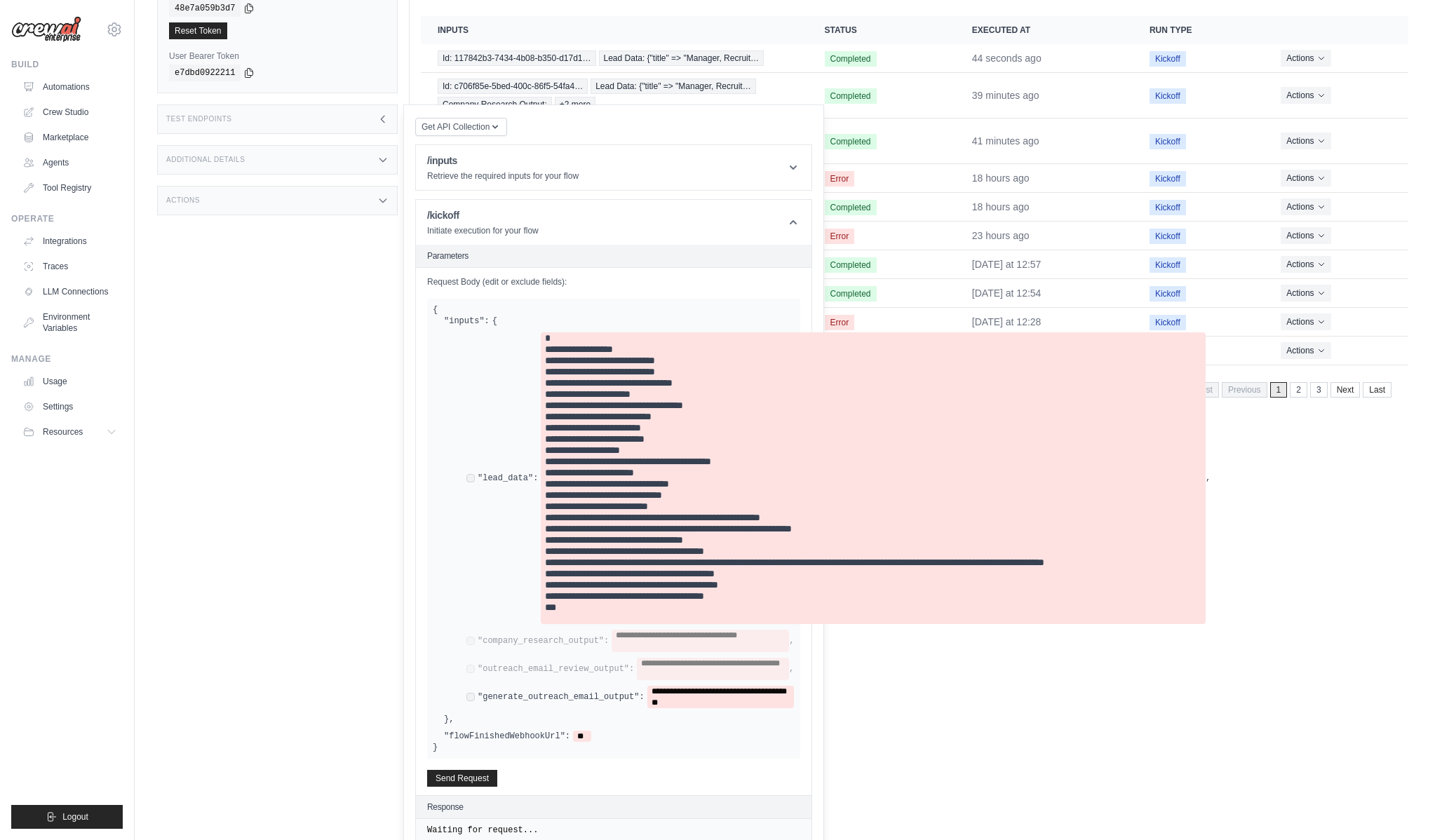
click at [469, 692] on div "**********" at bounding box center [631, 697] width 328 height 22
click at [470, 783] on button "Send Request" at bounding box center [462, 778] width 70 height 17
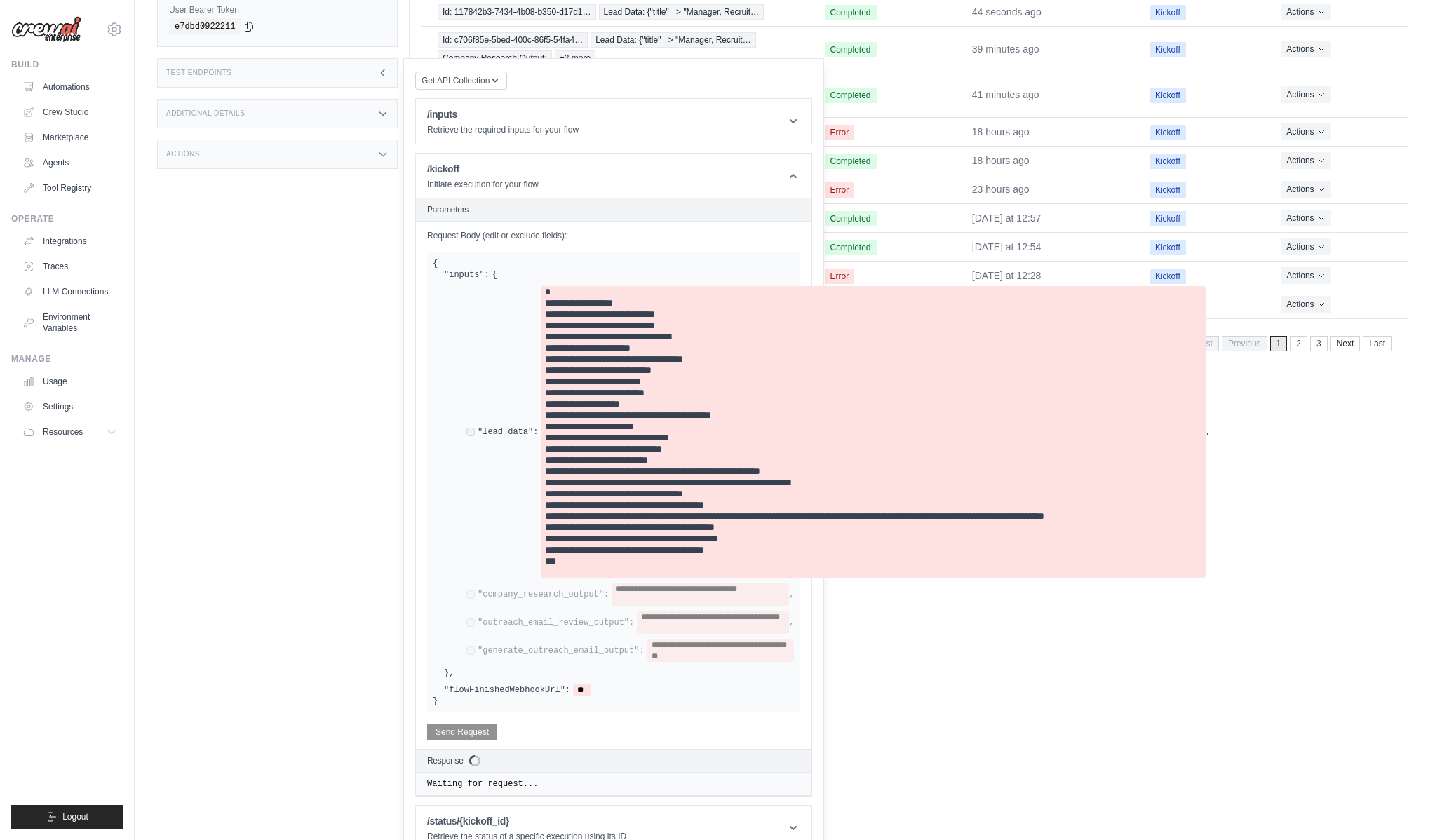
scroll to position [215, 0]
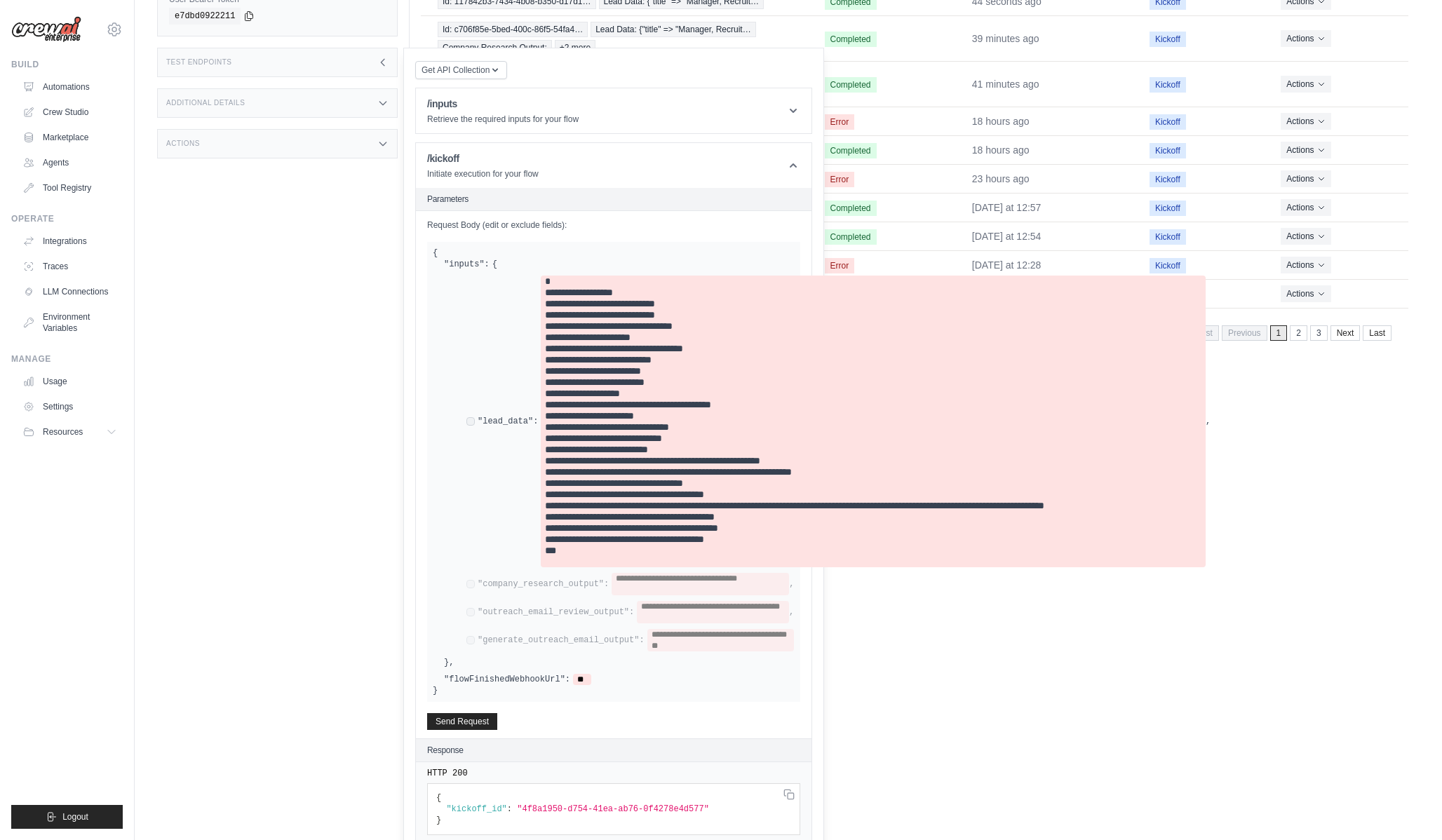
click at [908, 684] on html "vinicius@crewai.com CrewAI Internal Org Vini Org CrewAI Demo Account Docusign ✓…" at bounding box center [721, 234] width 1442 height 900
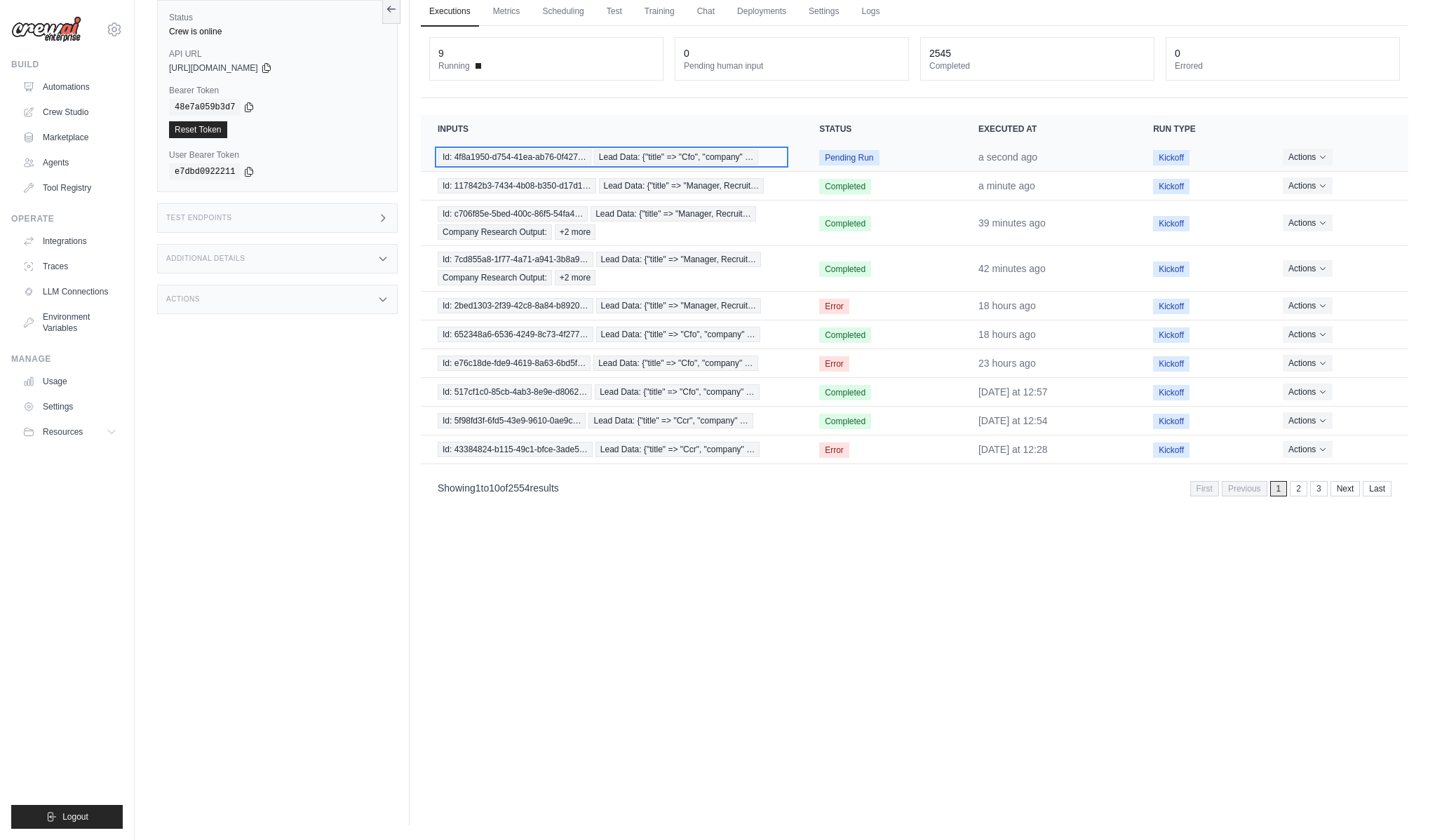
click at [574, 158] on span "Id: 4f8a1950-d754-41ea-ab76-0f427…" at bounding box center [515, 157] width 154 height 16
click at [752, 185] on span "Lead Data: {"title" => "Manager, Recruit…" at bounding box center [682, 185] width 166 height 16
click at [689, 159] on span "Lead Data: {"title" => "Cfo", "company" …" at bounding box center [676, 157] width 164 height 16
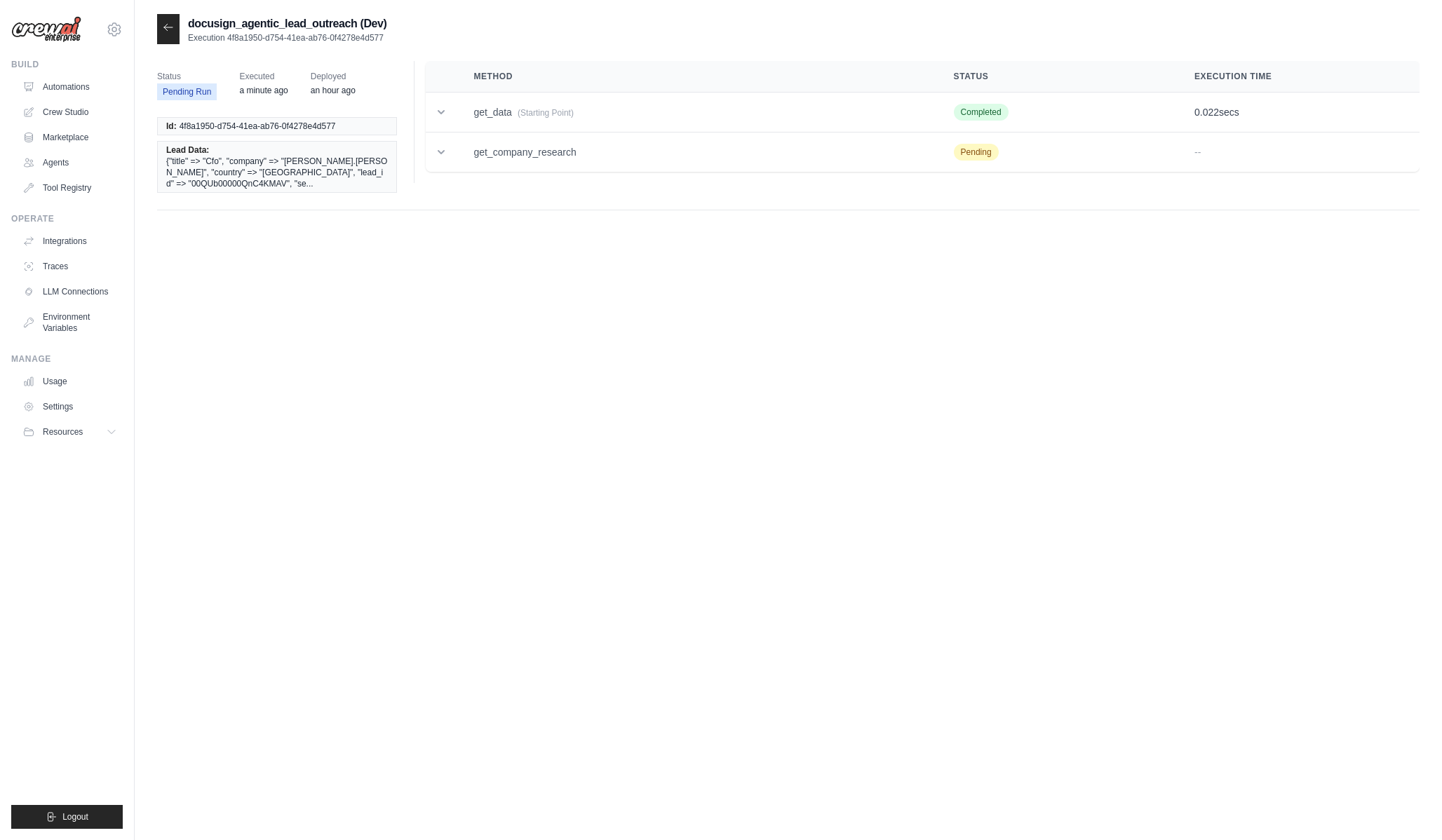
click at [175, 31] on div at bounding box center [168, 29] width 22 height 30
click at [163, 30] on icon at bounding box center [169, 27] width 12 height 12
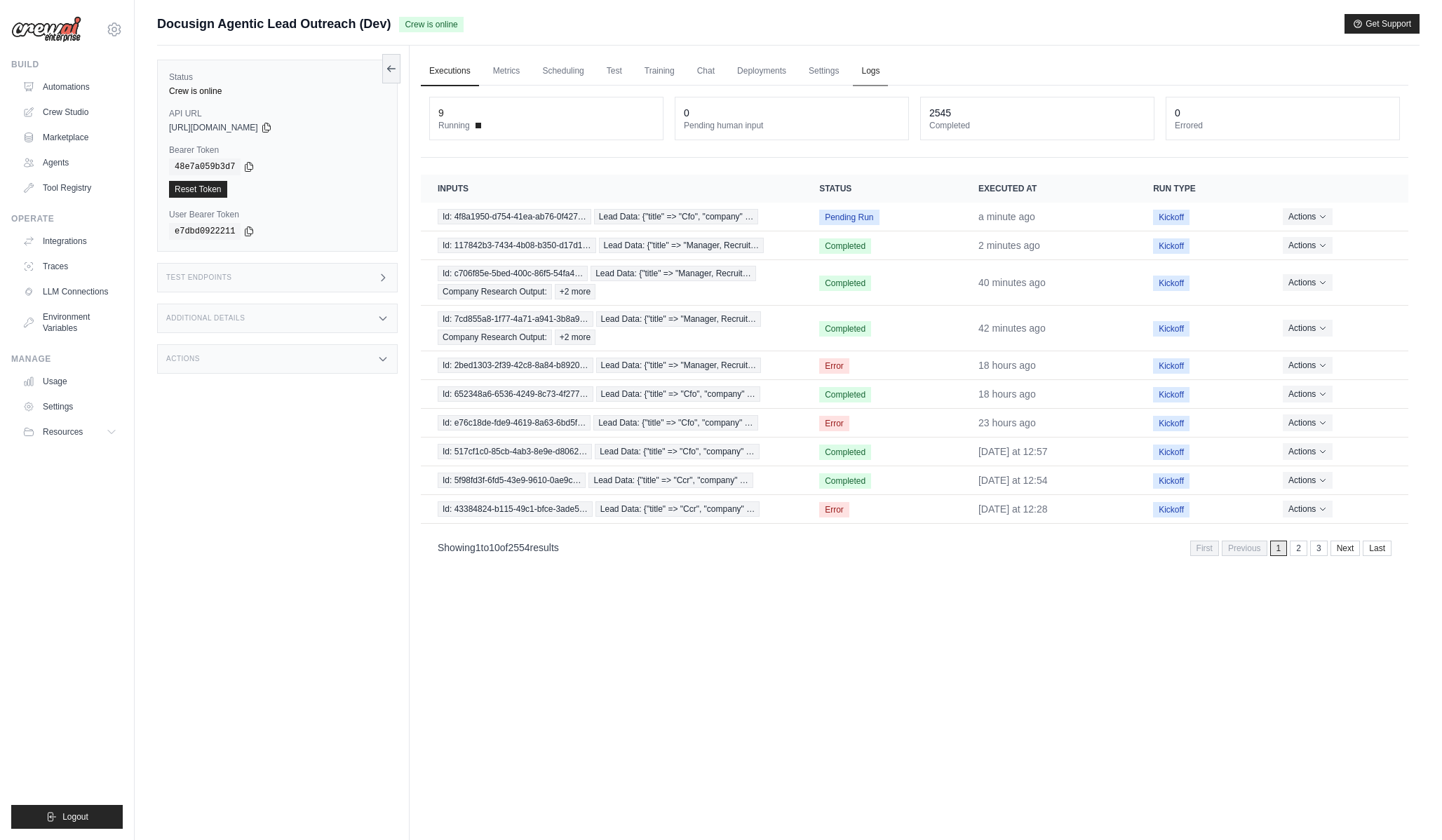
click at [882, 74] on link "Logs" at bounding box center [870, 72] width 35 height 30
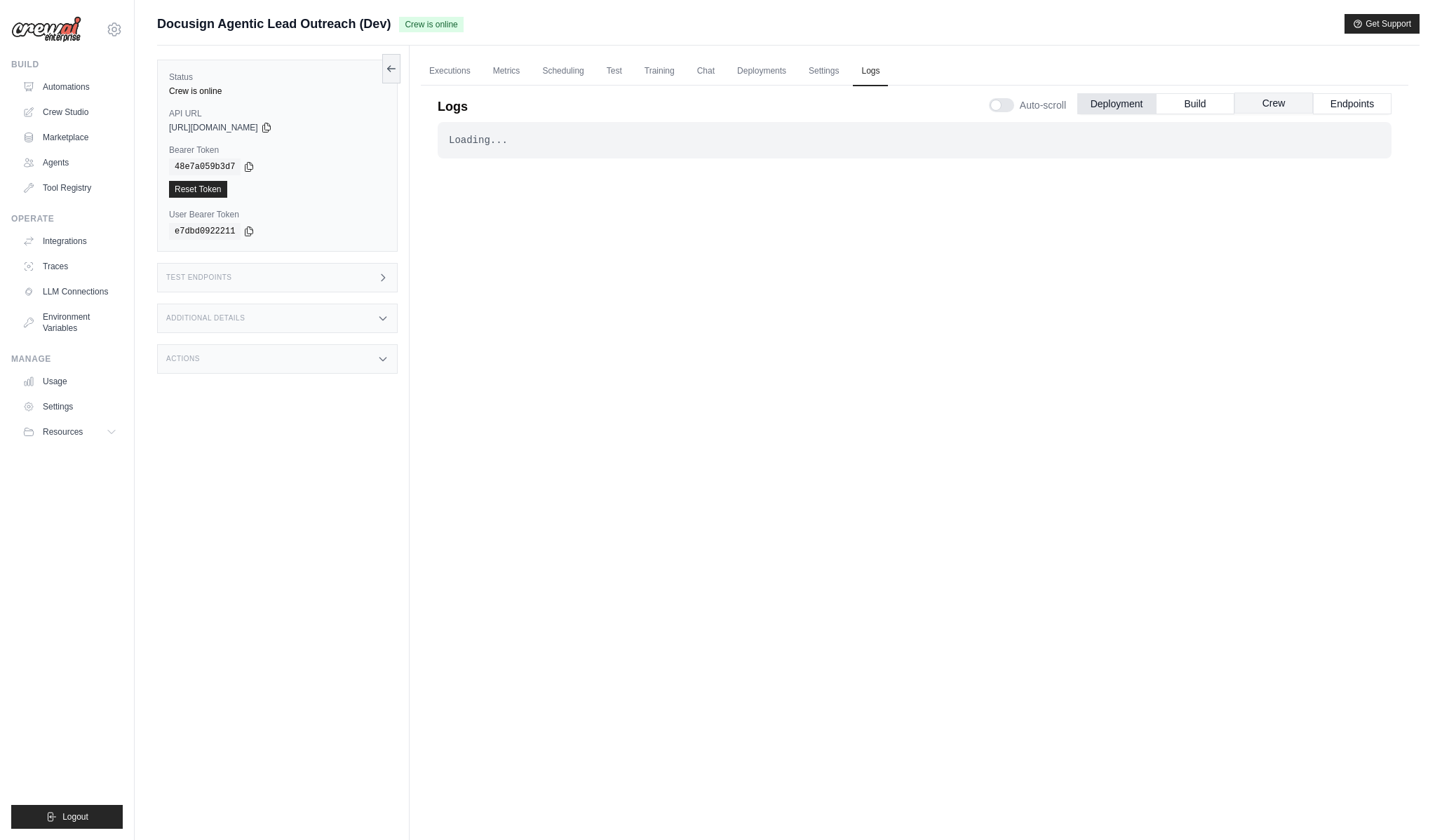
click at [1269, 109] on button "Crew" at bounding box center [1274, 103] width 79 height 21
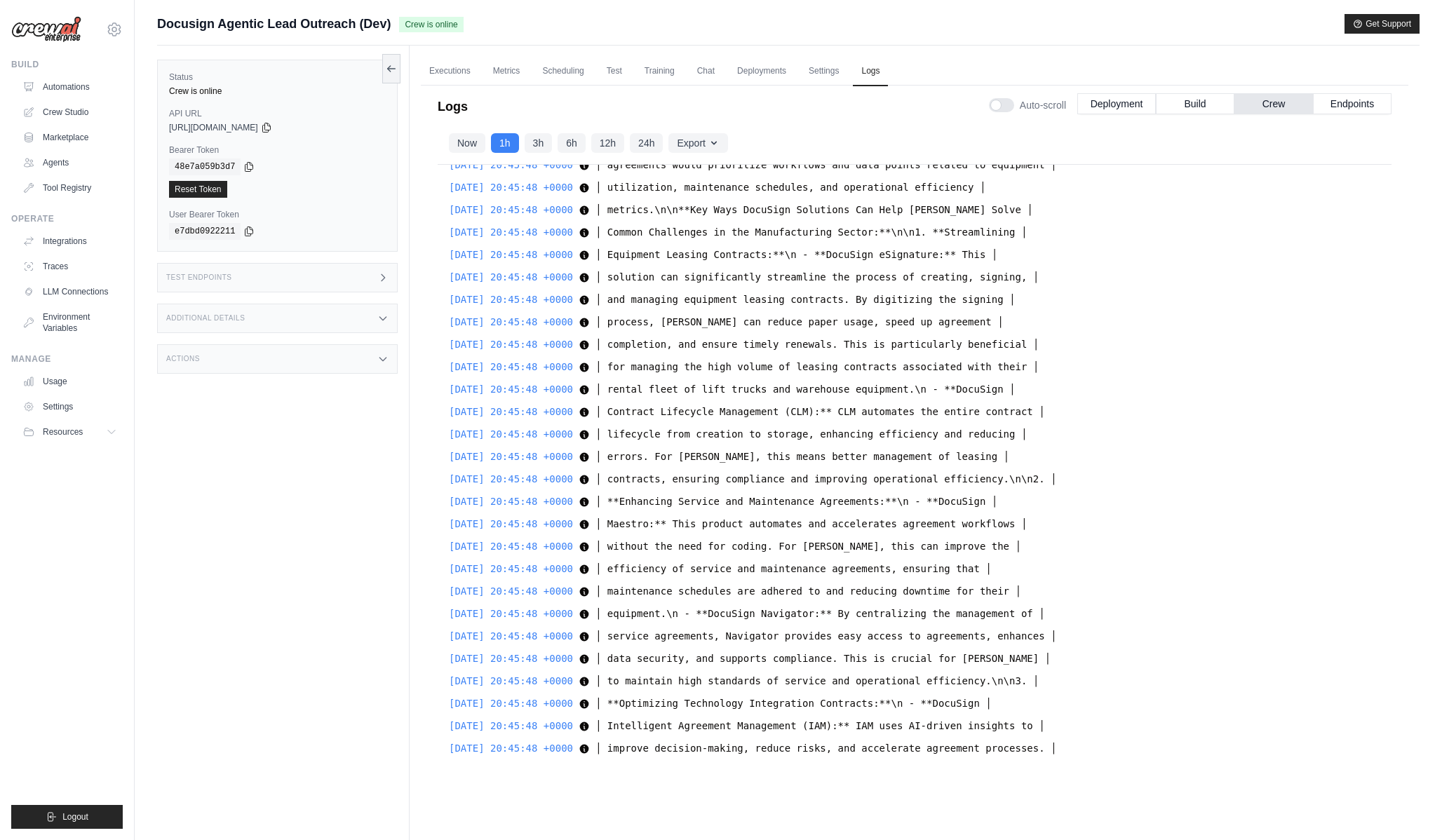
scroll to position [20566, 0]
click at [445, 144] on div "Now 1h 3h 6h 12h 24h Export Export as JSON Export as CSV" at bounding box center [915, 143] width 954 height 43
click at [460, 144] on button "Now" at bounding box center [467, 142] width 36 height 20
click at [690, 143] on button "Export" at bounding box center [698, 142] width 59 height 20
click at [452, 97] on p "Logs" at bounding box center [453, 107] width 30 height 20
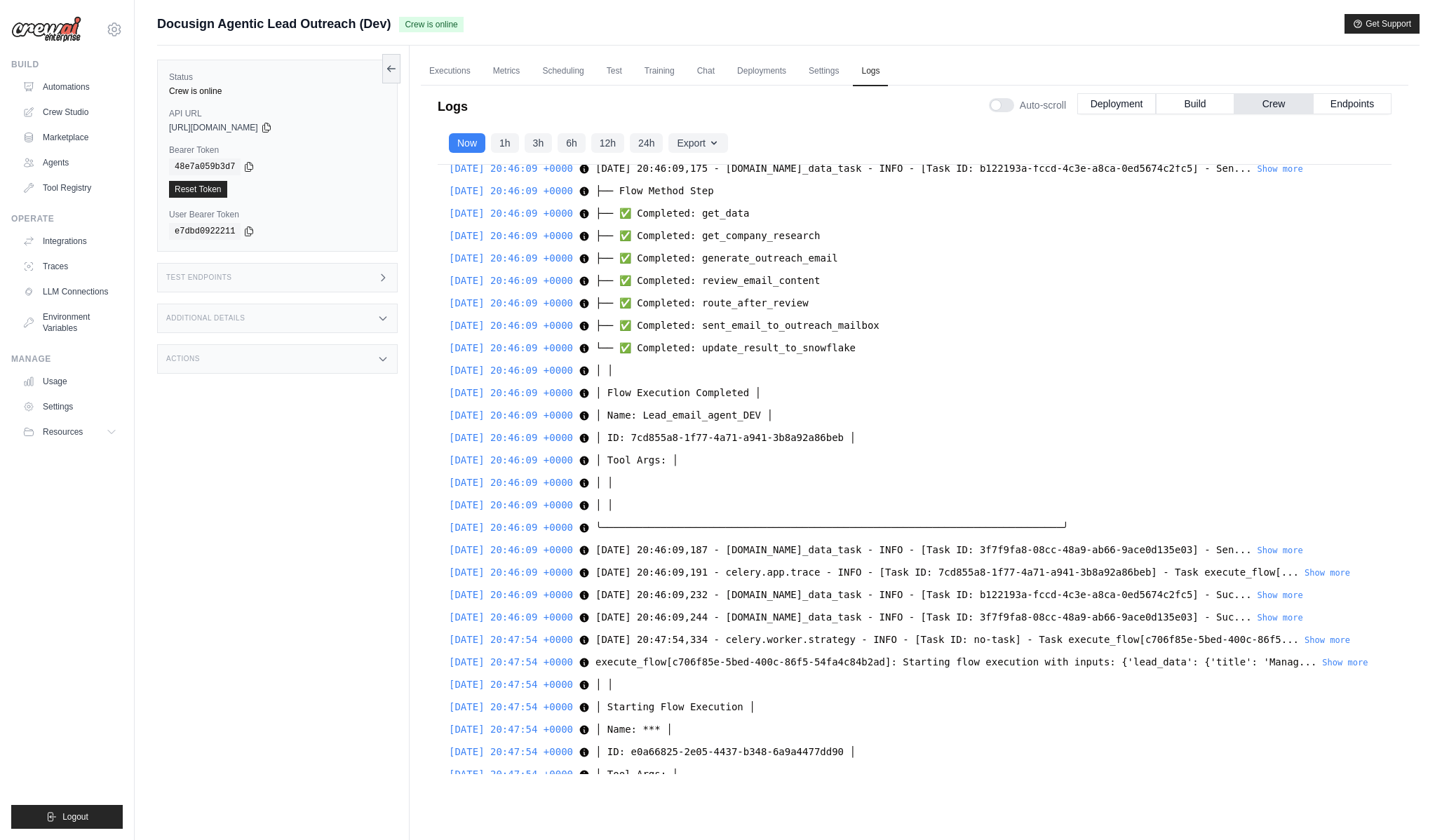
scroll to position [34194, 0]
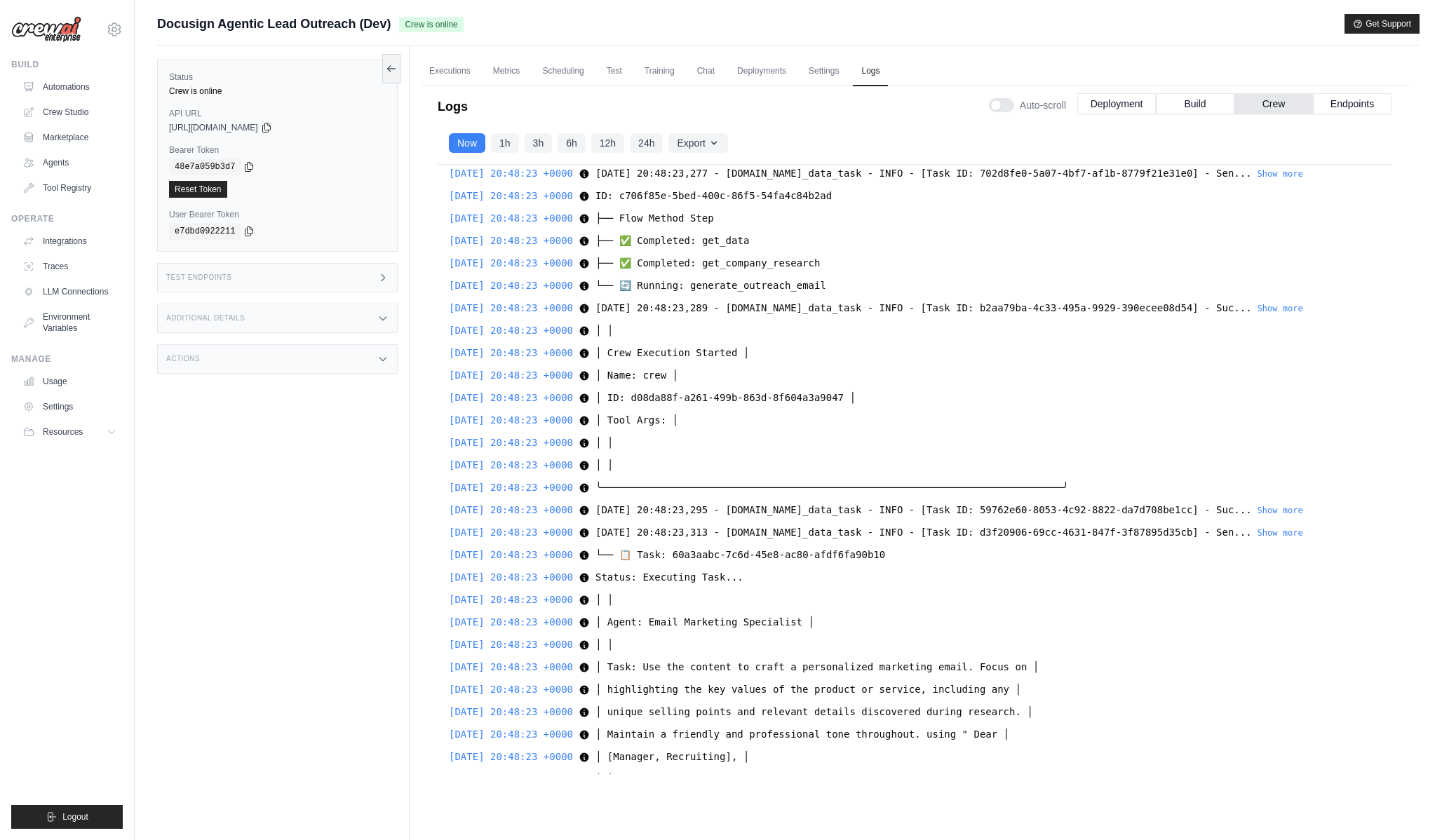
drag, startPoint x: 794, startPoint y: 256, endPoint x: 794, endPoint y: 839, distance: 583.0
click at [794, 839] on div "Executions Metrics Scheduling Test Training Chat Deployments Settings Logs 9 Ru…" at bounding box center [915, 465] width 1010 height 840
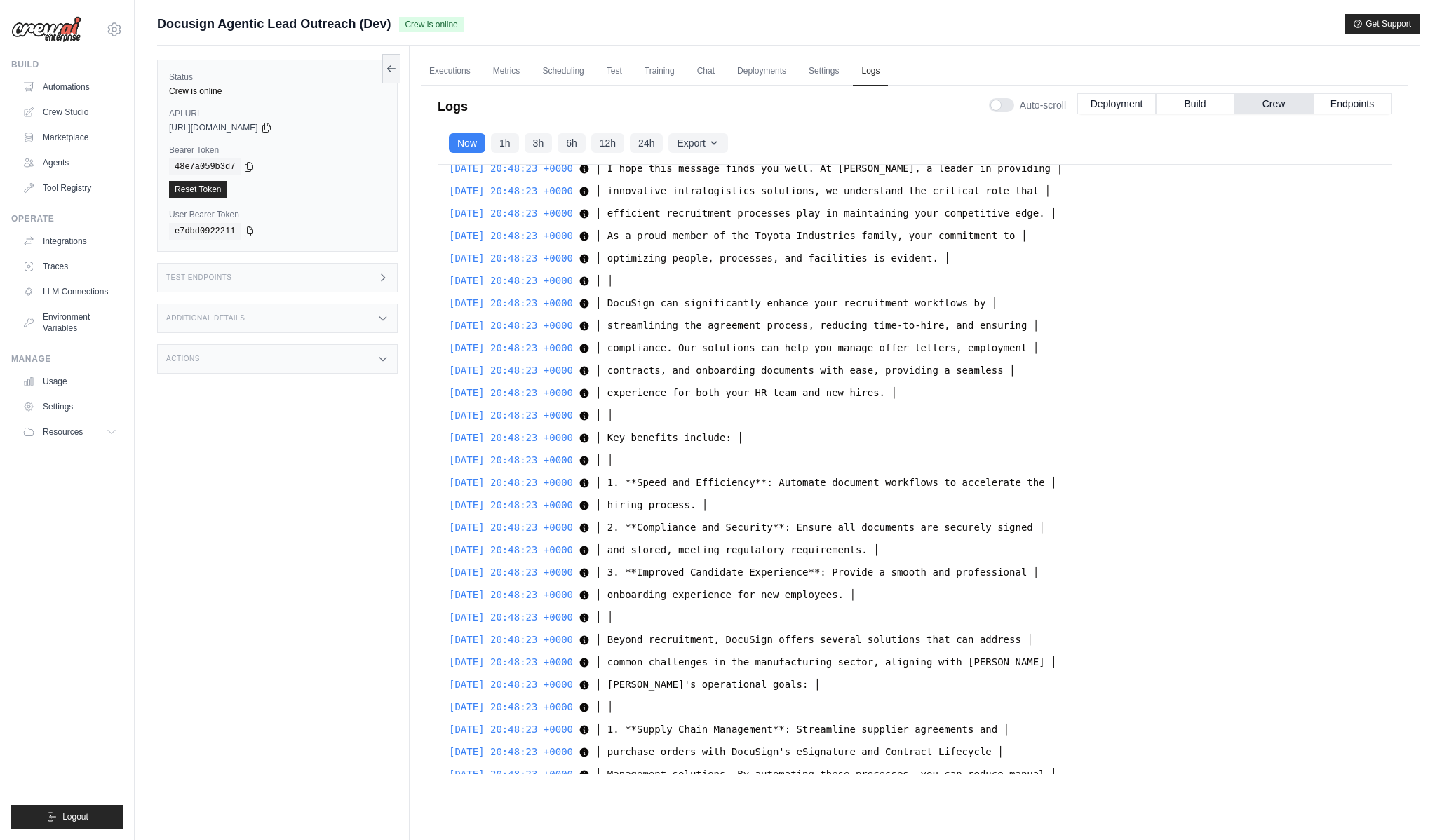
scroll to position [38708, 0]
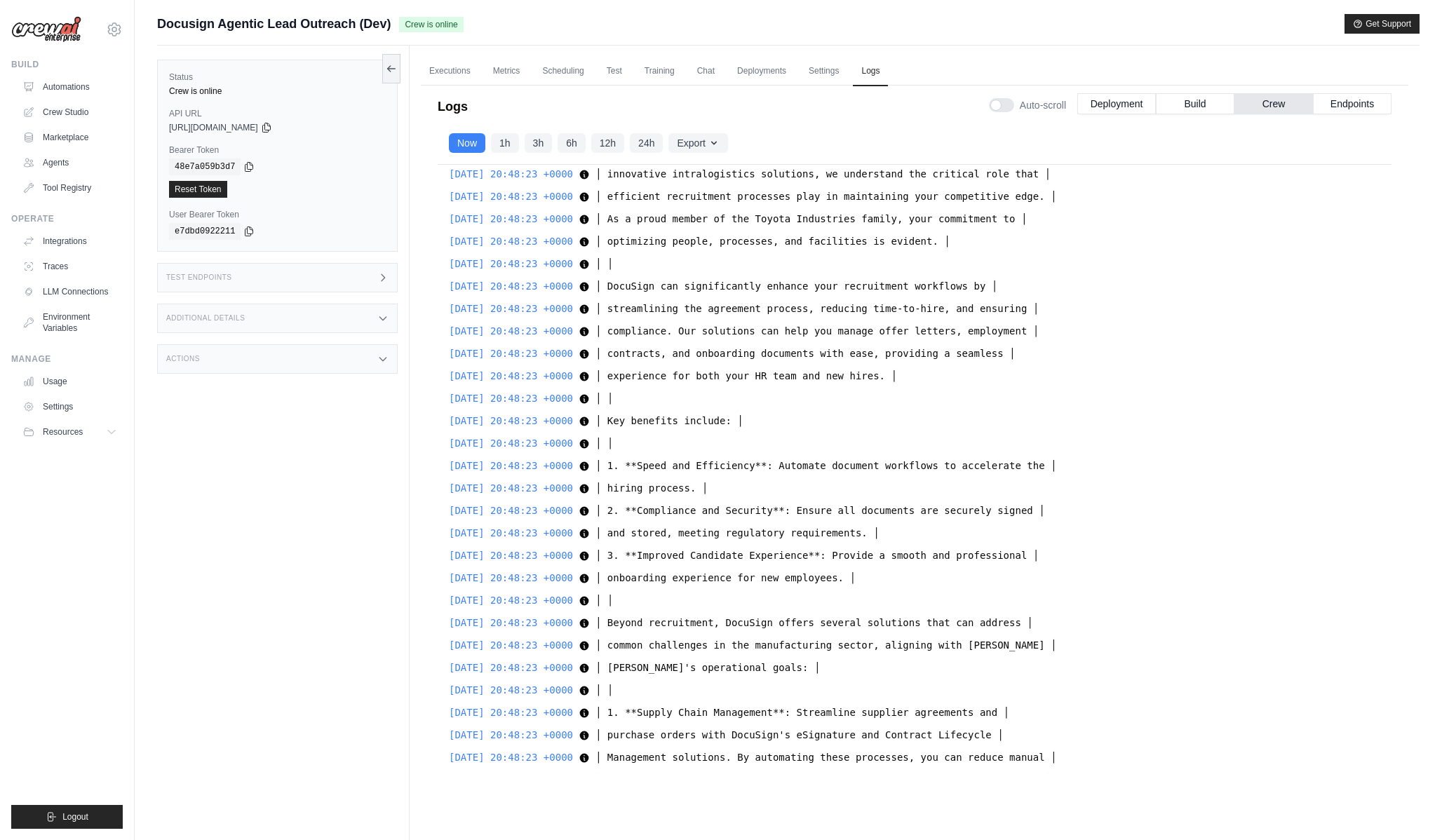
drag, startPoint x: 723, startPoint y: 214, endPoint x: 762, endPoint y: 218, distance: 39.2
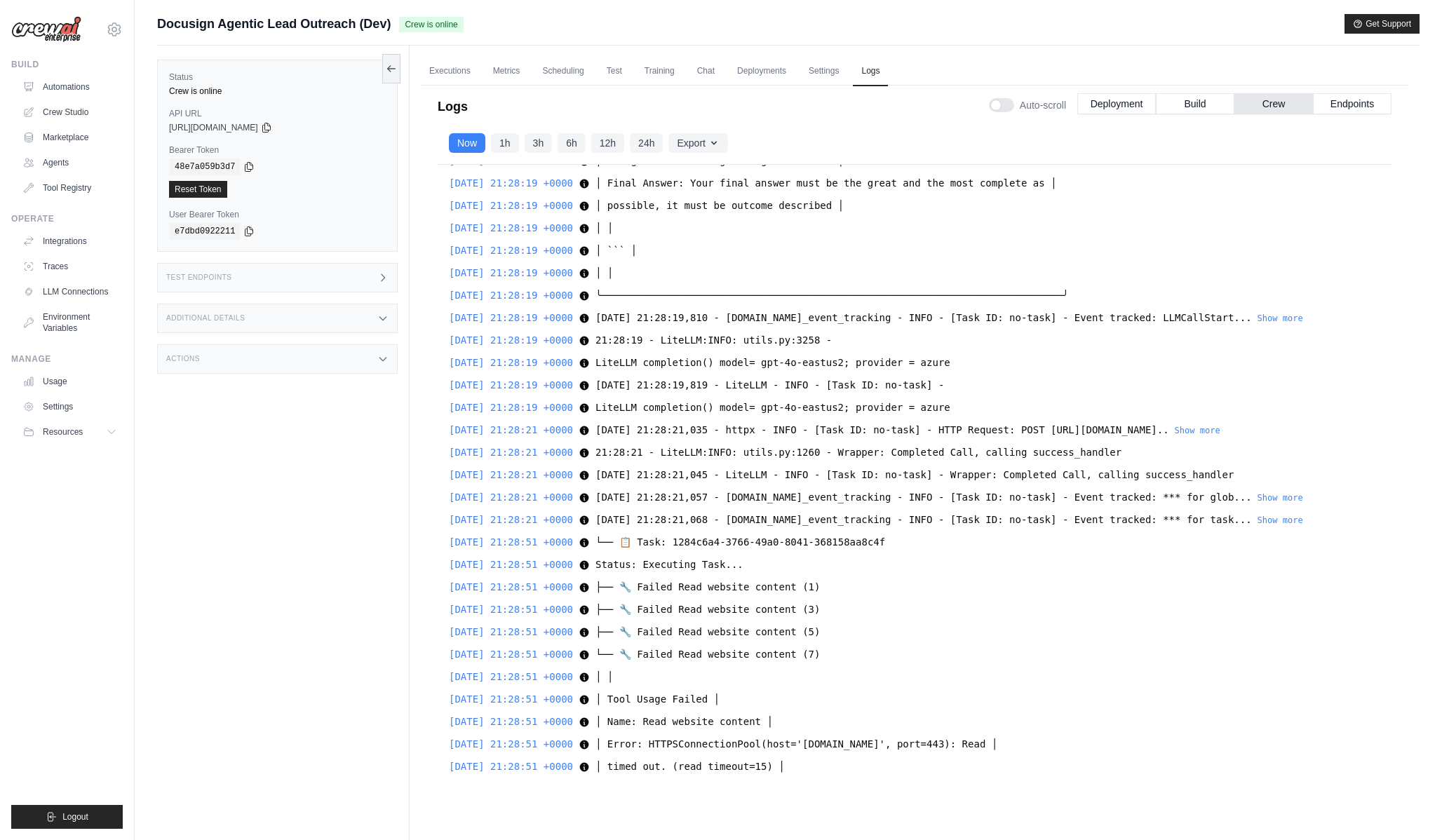
scroll to position [44484, 0]
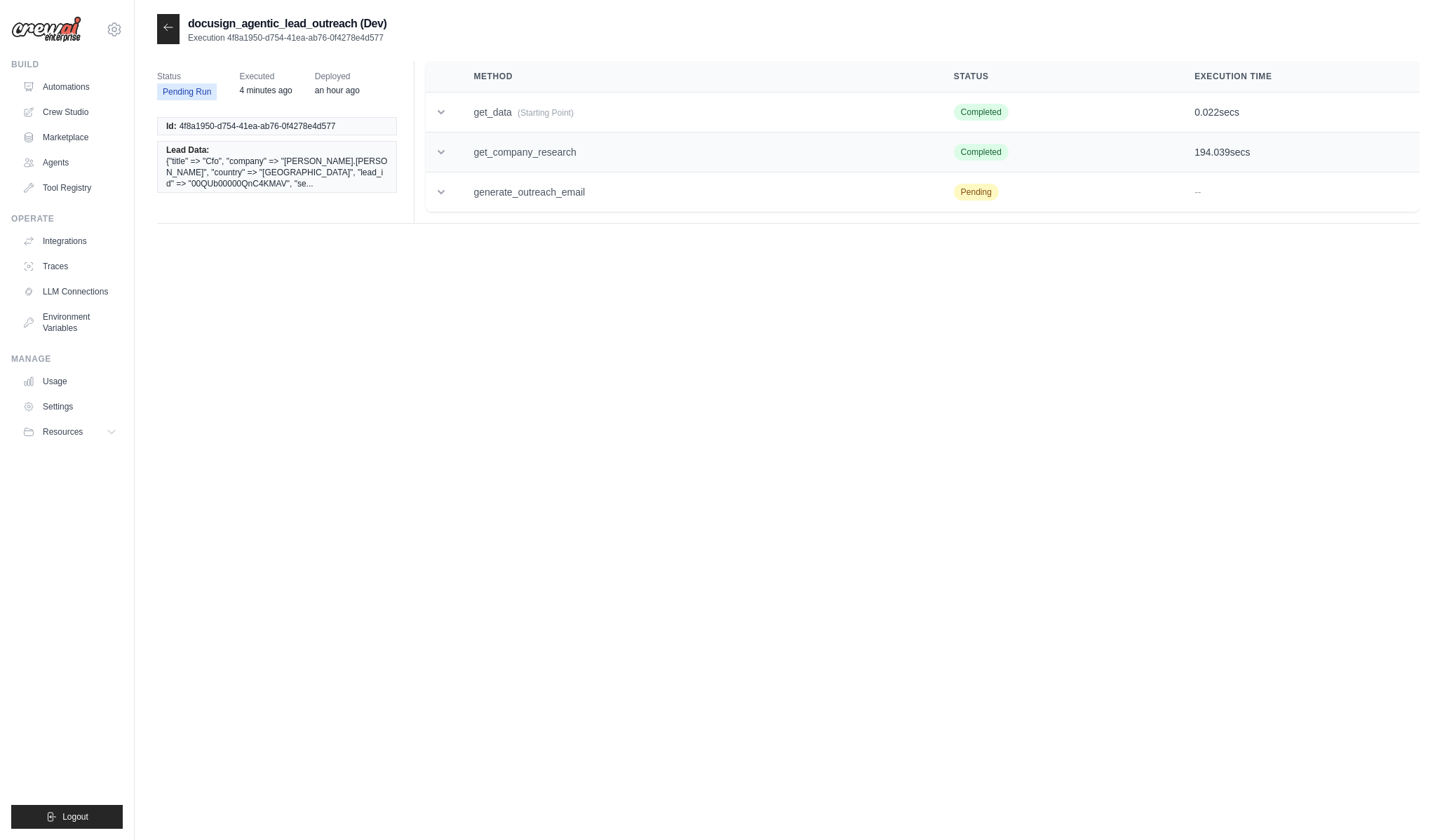
click at [691, 161] on td "get_company_research" at bounding box center [697, 152] width 480 height 40
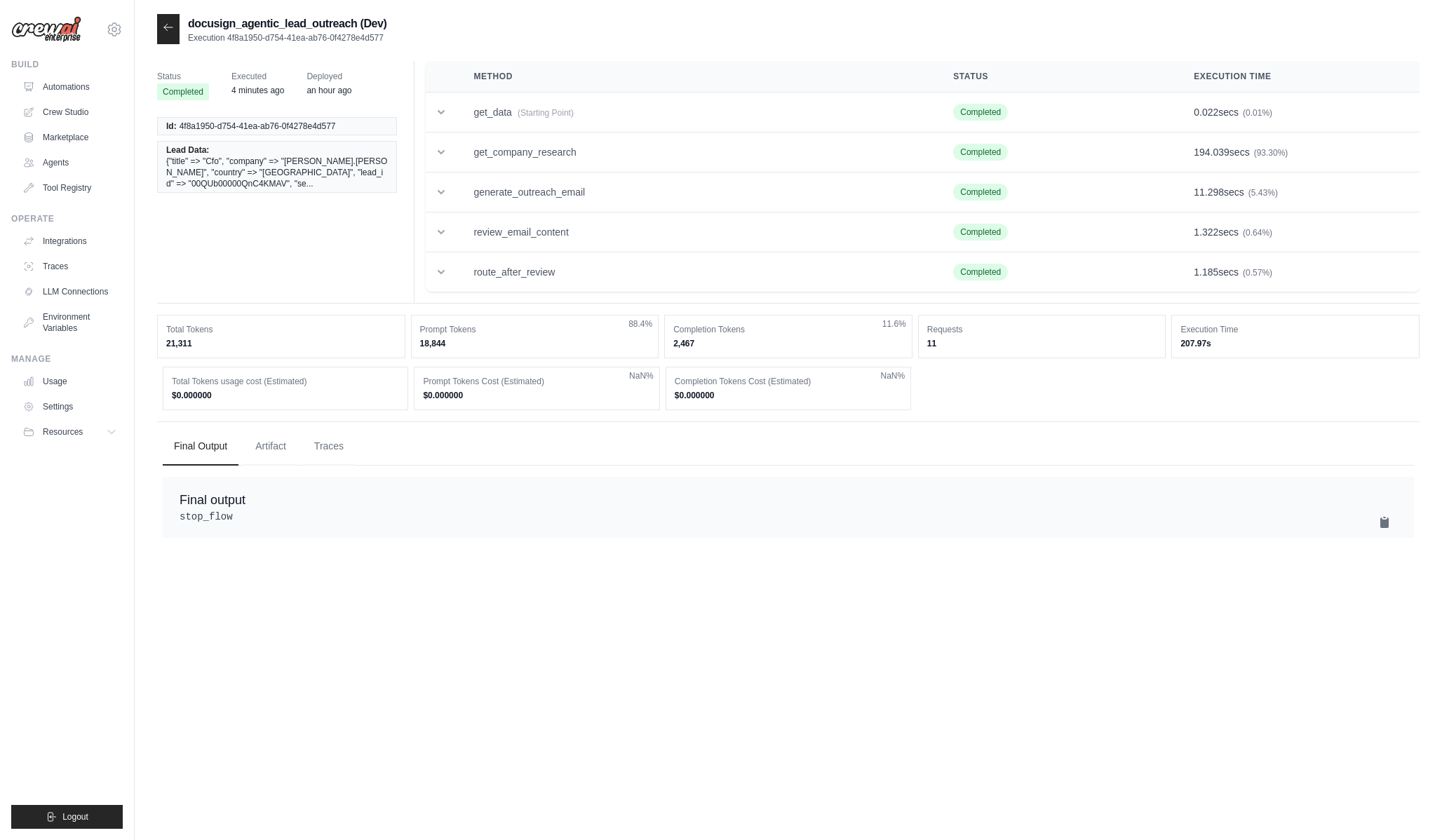
click at [624, 11] on main "docusign_agentic_lead_outreach (Dev) Execution 4f8a1950-d754-41ea-ab76-0f4278e4…" at bounding box center [789, 434] width 1308 height 868
click at [171, 29] on icon at bounding box center [169, 27] width 12 height 12
